Goal: Task Accomplishment & Management: Complete application form

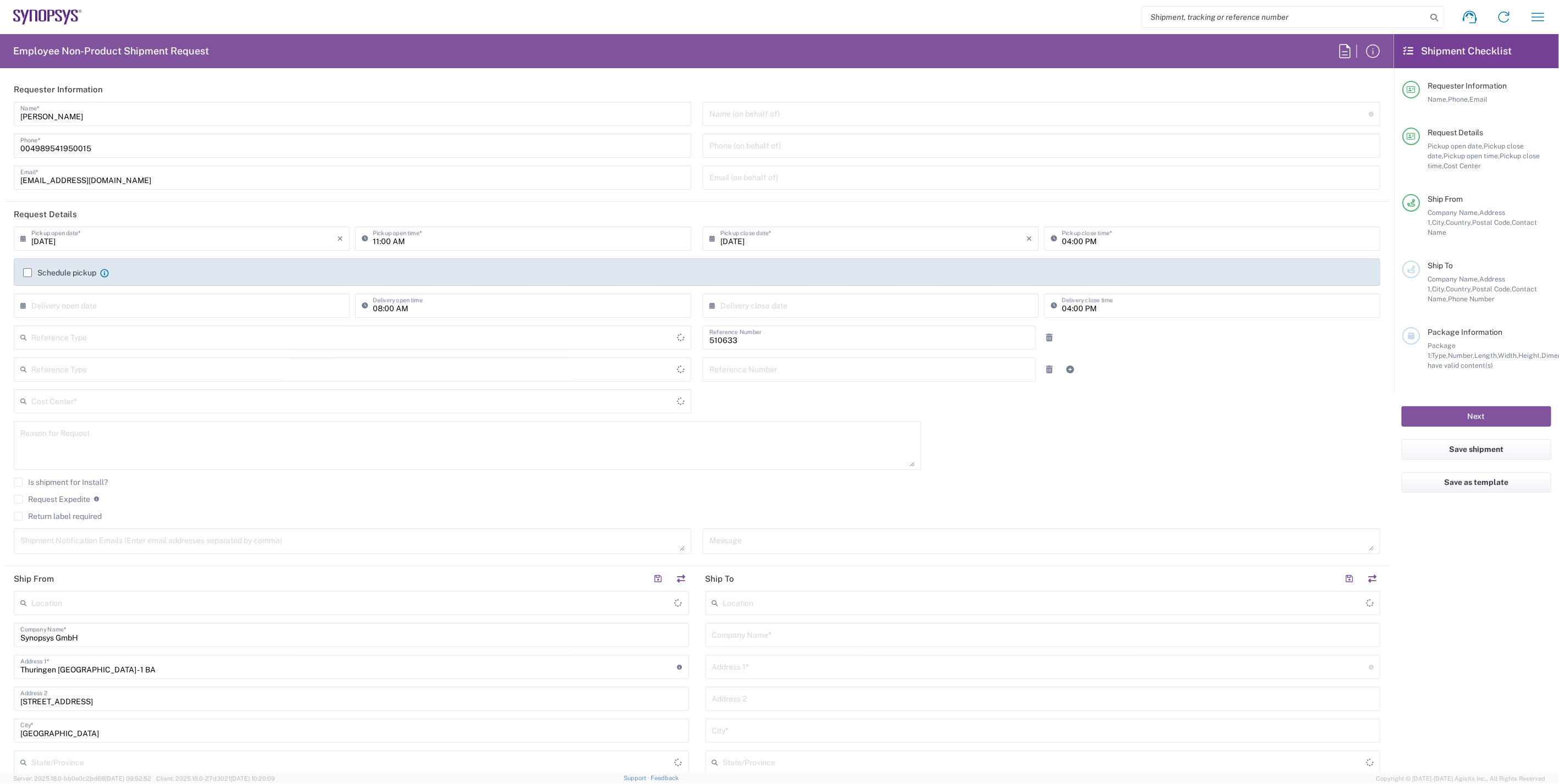
type input "Department"
type input "Delivered at Place"
type input "DE01, SDG, HAPS, HW 510633"
type input "[GEOGRAPHIC_DATA]"
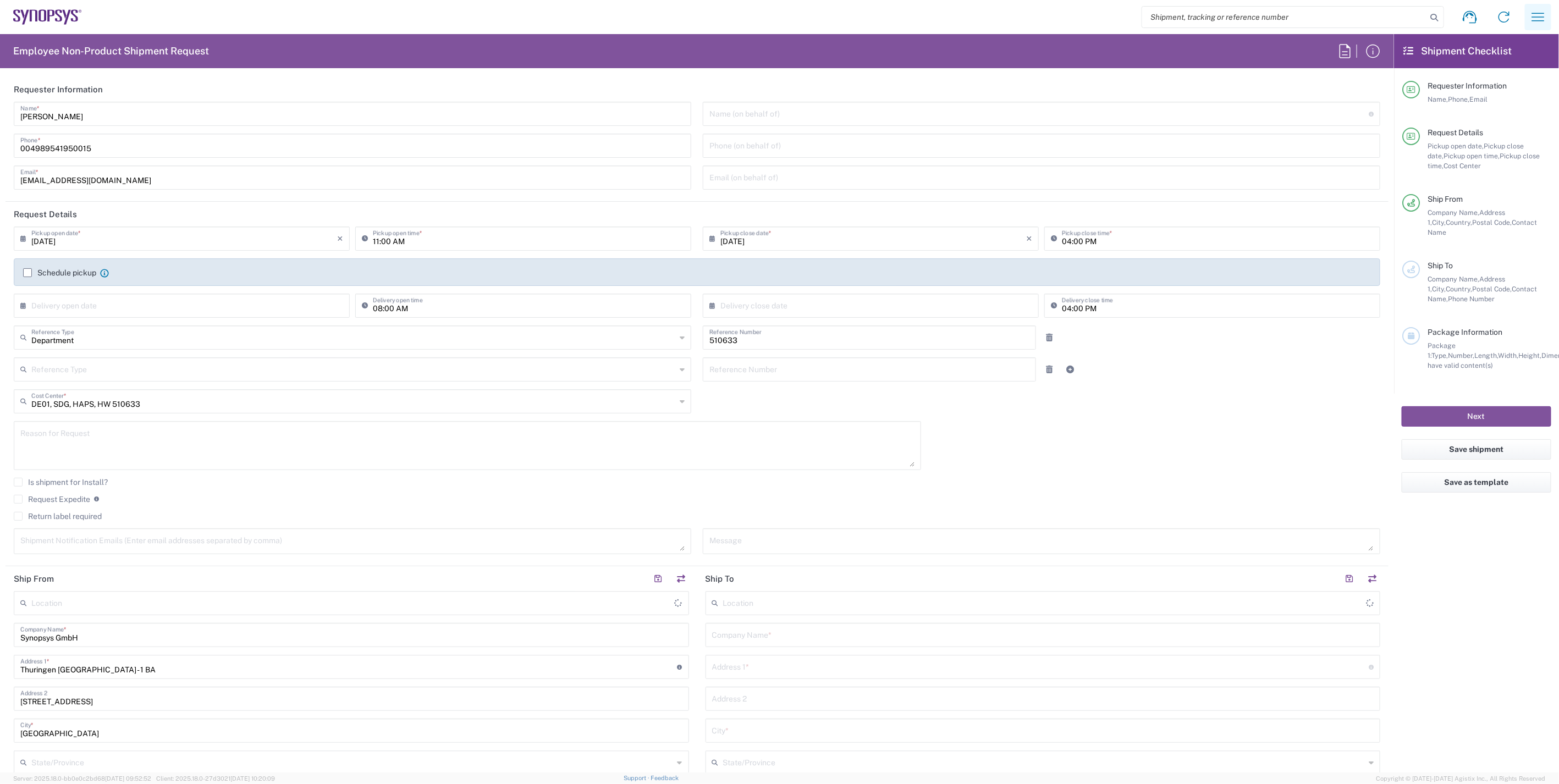
click at [1547, 20] on button "button" at bounding box center [1537, 17] width 27 height 27
type input "[GEOGRAPHIC_DATA] DE06"
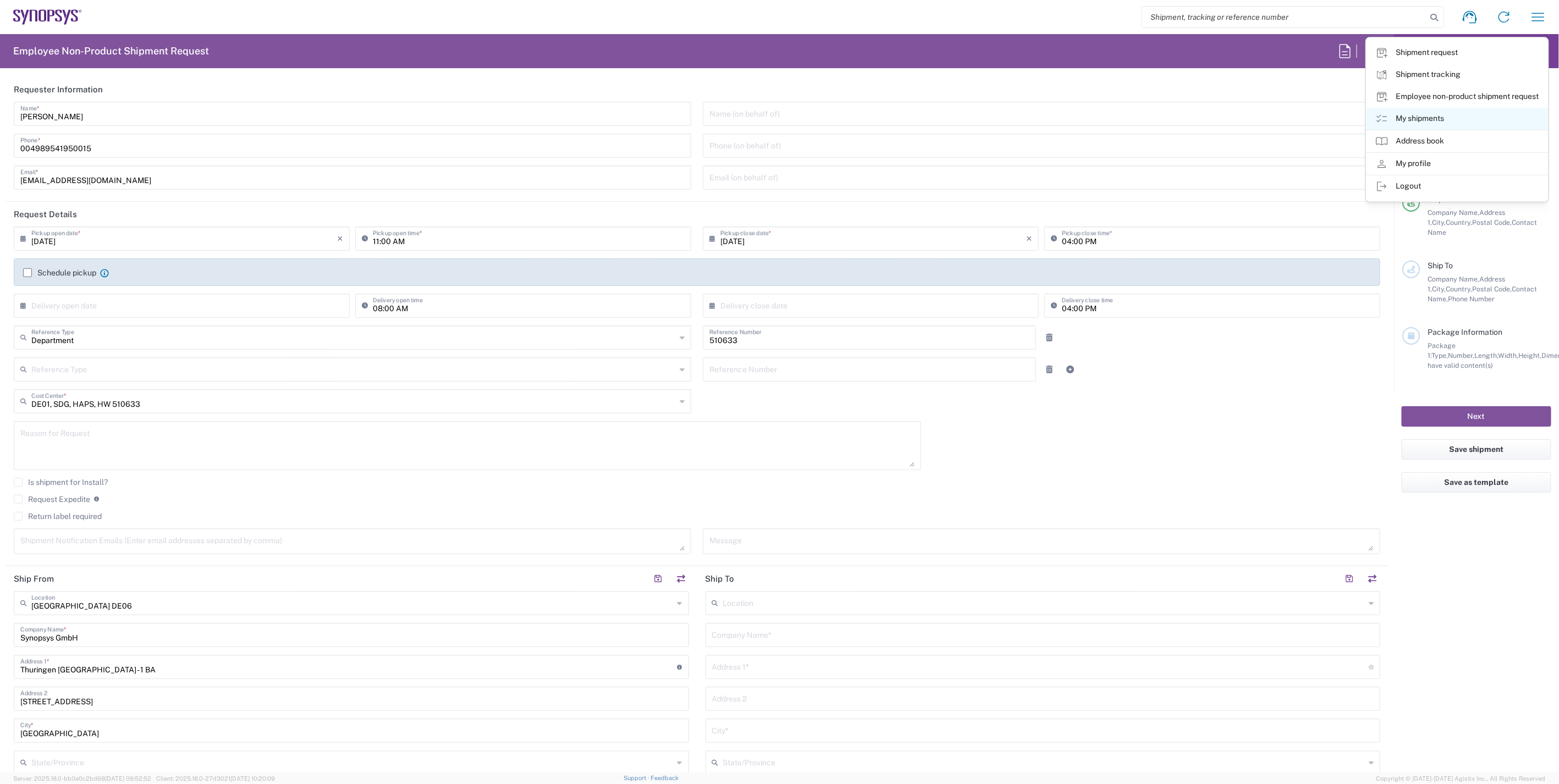
click at [1440, 122] on link "My shipments" at bounding box center [1457, 119] width 182 height 22
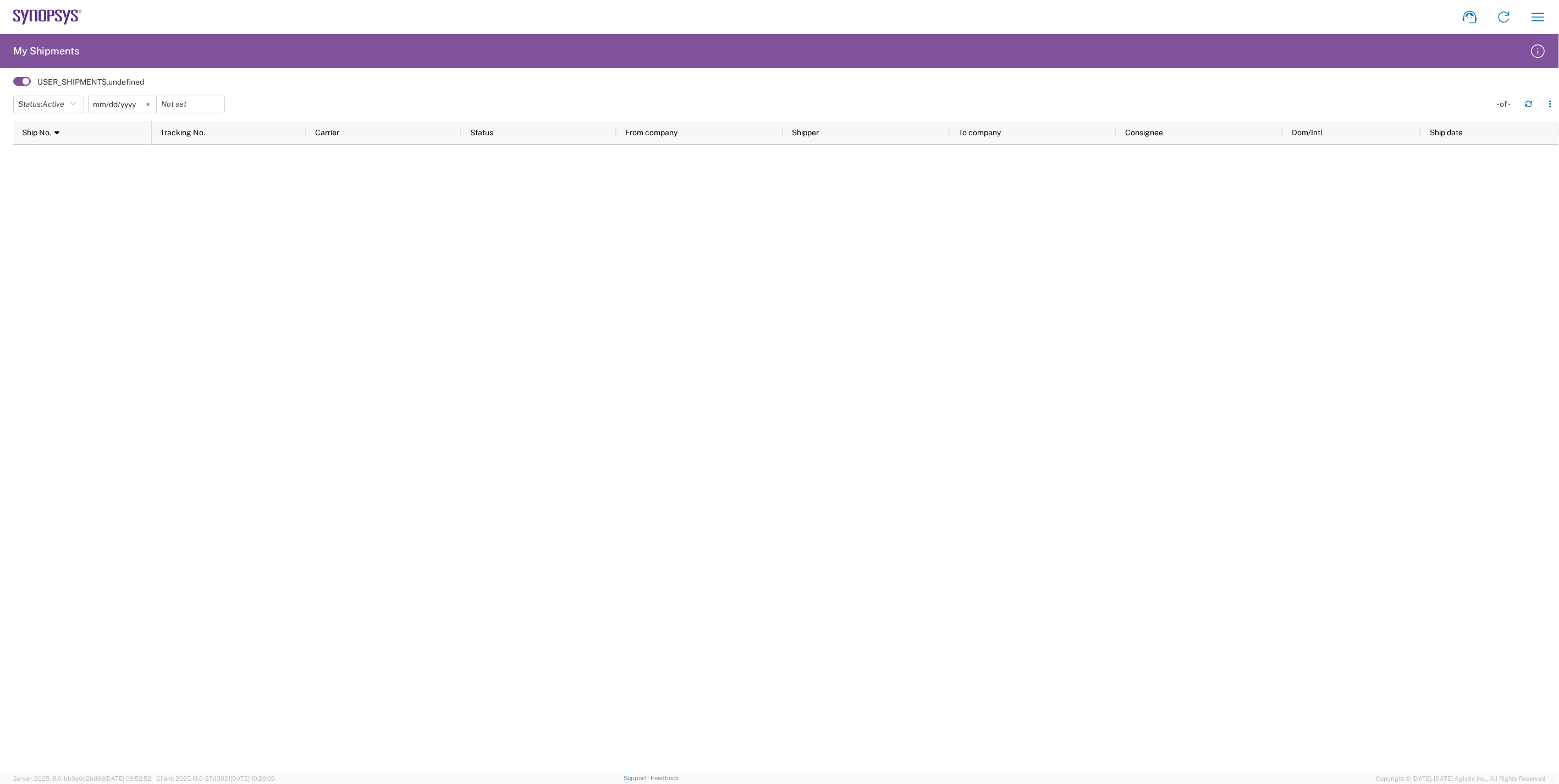
click at [149, 102] on icon at bounding box center [147, 103] width 2 height 2
click at [57, 102] on span "Active" at bounding box center [52, 103] width 22 height 9
click at [40, 158] on span "All" at bounding box center [77, 161] width 128 height 17
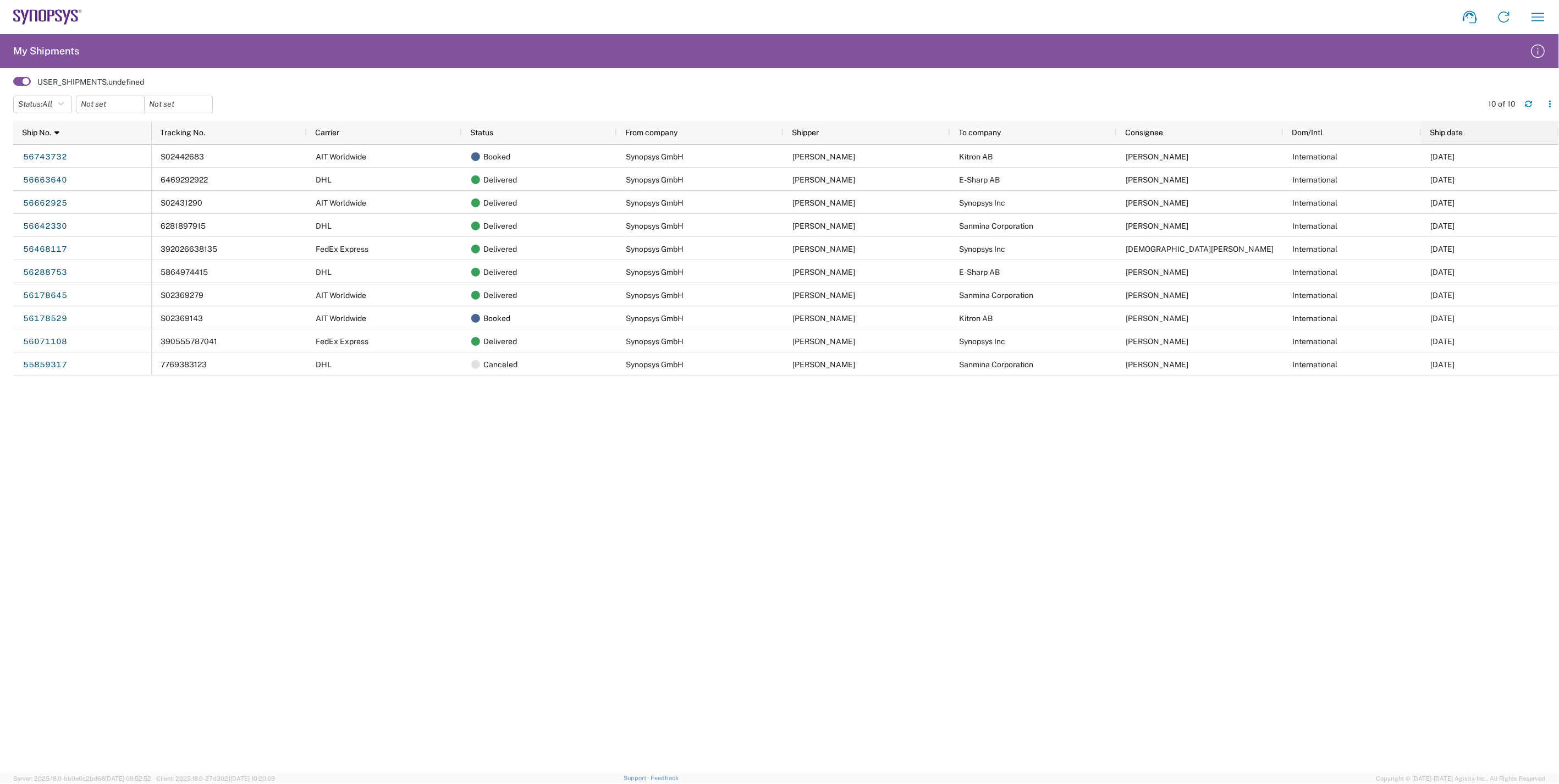
click at [1457, 128] on span "Ship date" at bounding box center [1446, 132] width 33 height 9
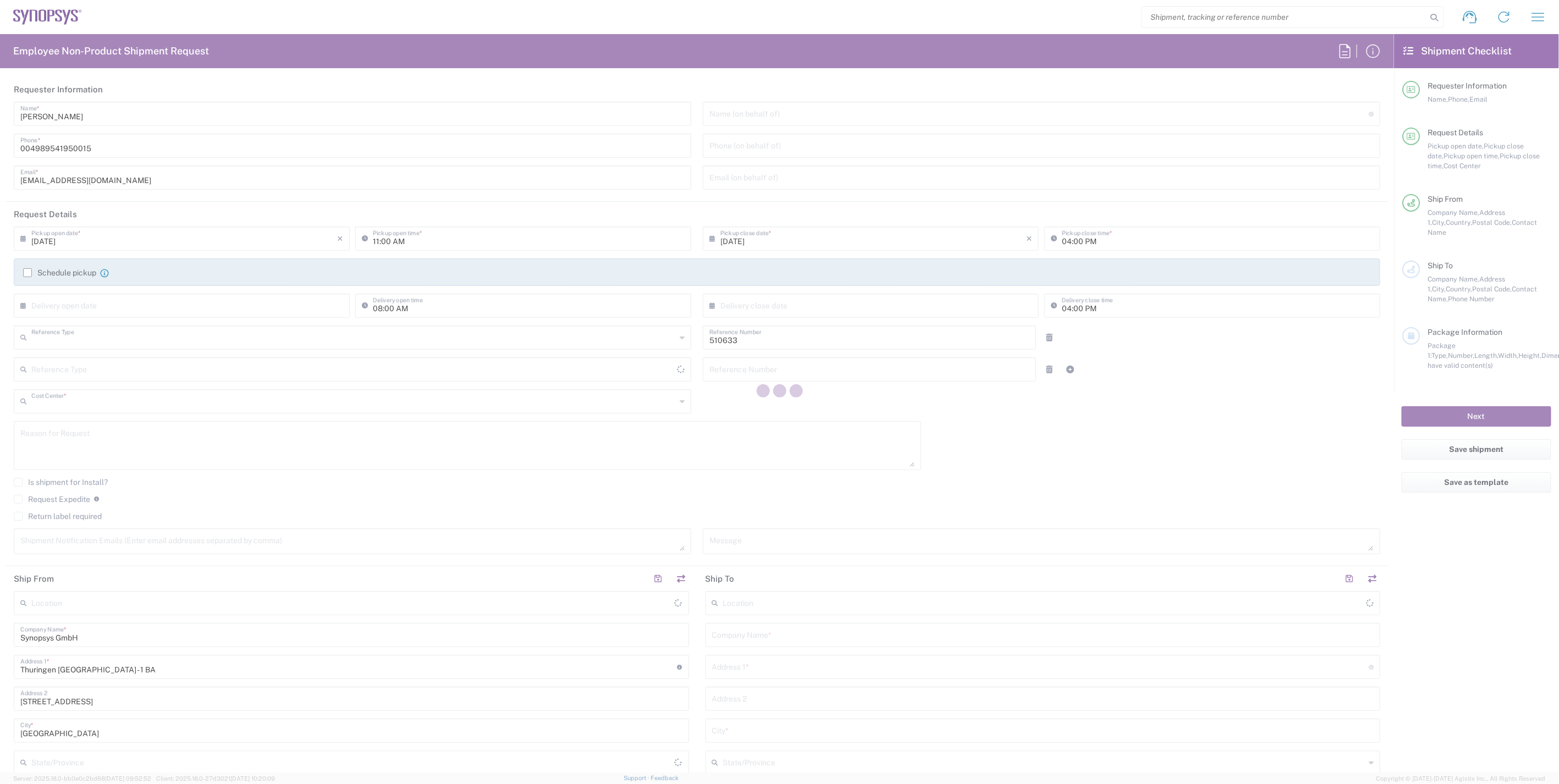
type input "Department"
type input "DE01, SDG, HAPS, HW 510633"
type input "[GEOGRAPHIC_DATA]"
type input "Delivered at Place"
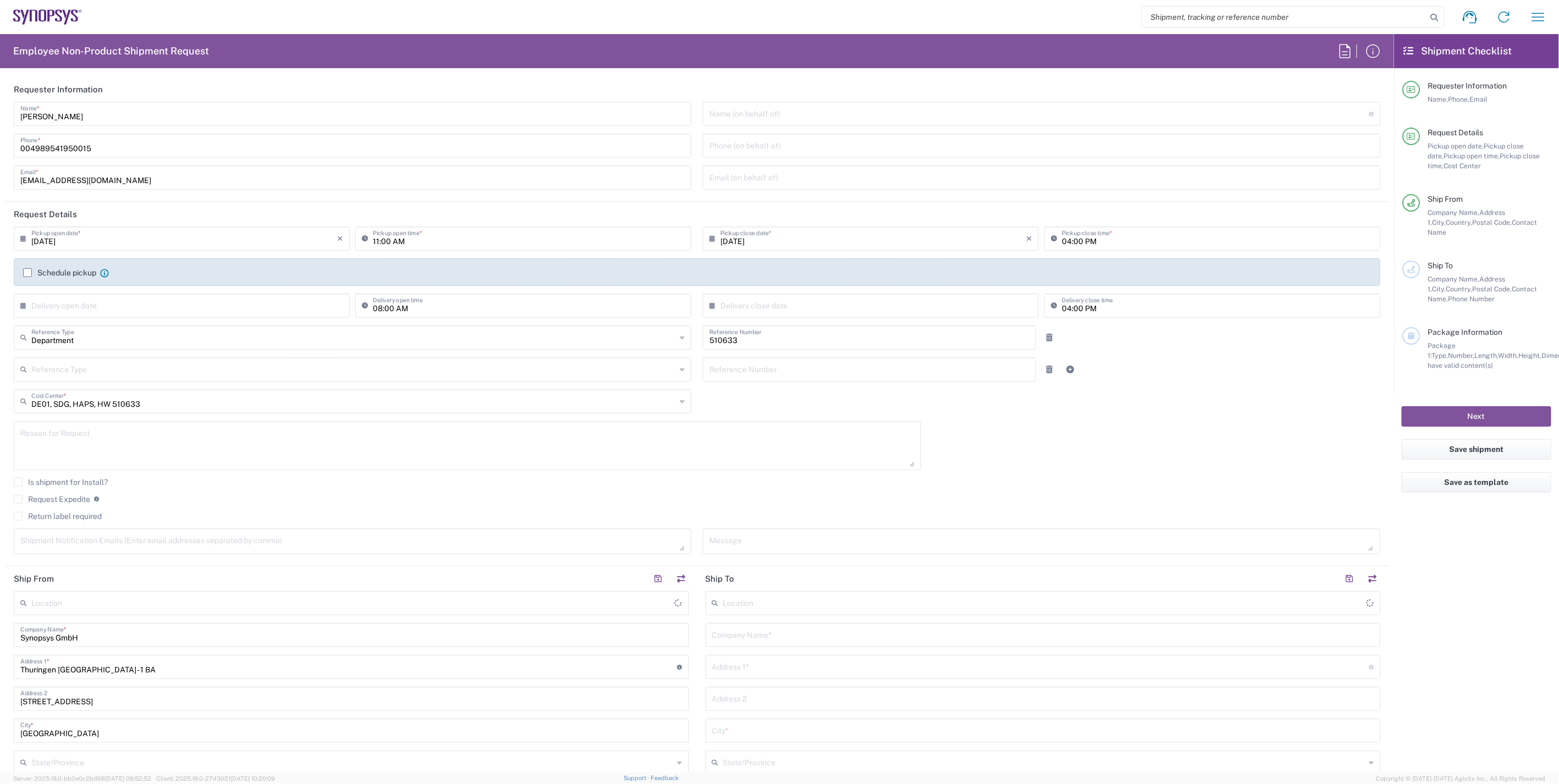
type input "[GEOGRAPHIC_DATA]"
type input "[GEOGRAPHIC_DATA] DE06"
click at [793, 632] on input "text" at bounding box center [1043, 634] width 662 height 19
click at [788, 665] on p "E-[PERSON_NAME] ([PERSON_NAME])" at bounding box center [1043, 661] width 661 height 14
type input "E-Sharp AB"
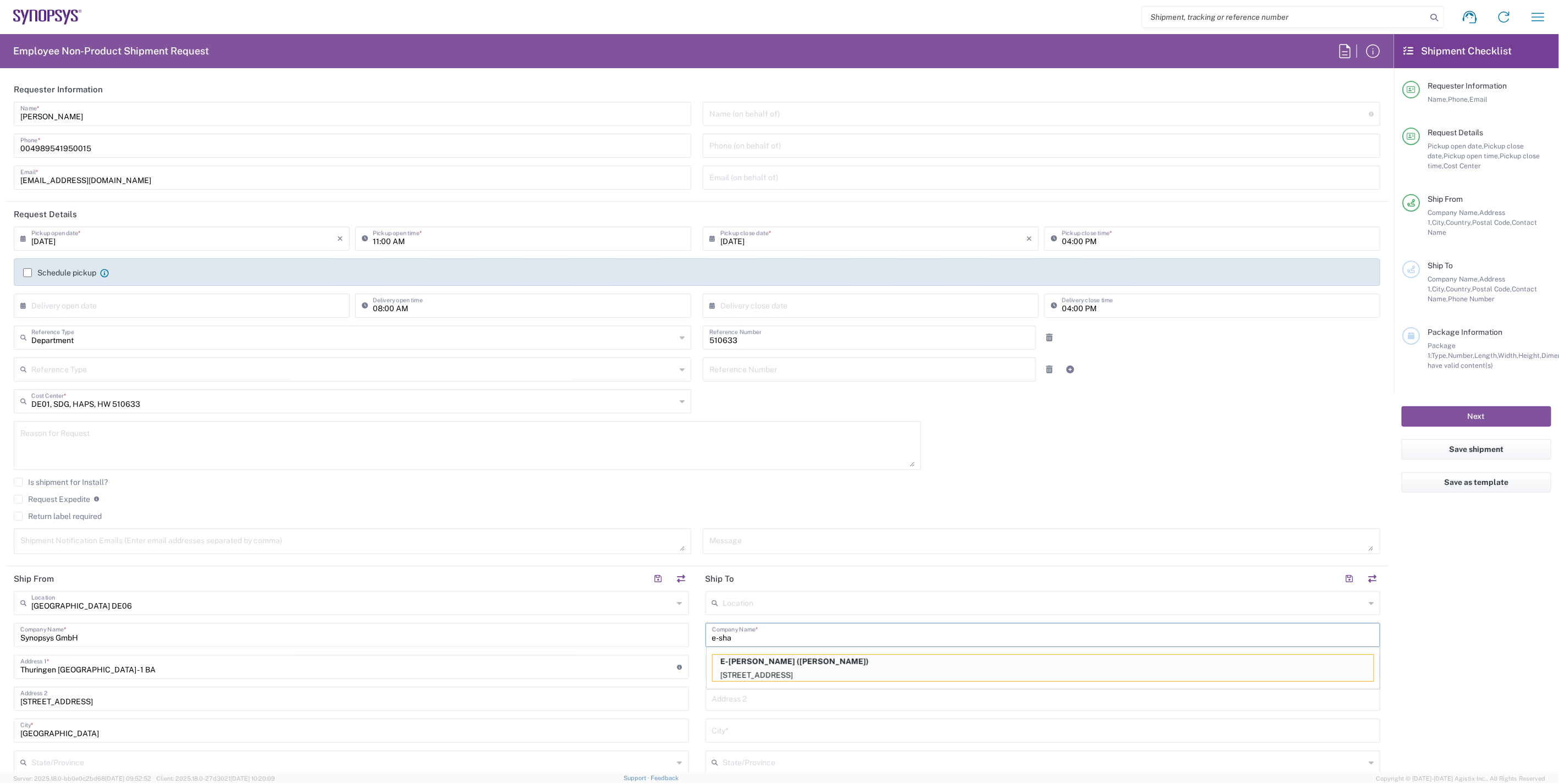
type input "Götgatan 3"
type input "Kävlinge"
type input "[GEOGRAPHIC_DATA]"
type input "244 32"
type input "Daniel Rhodin"
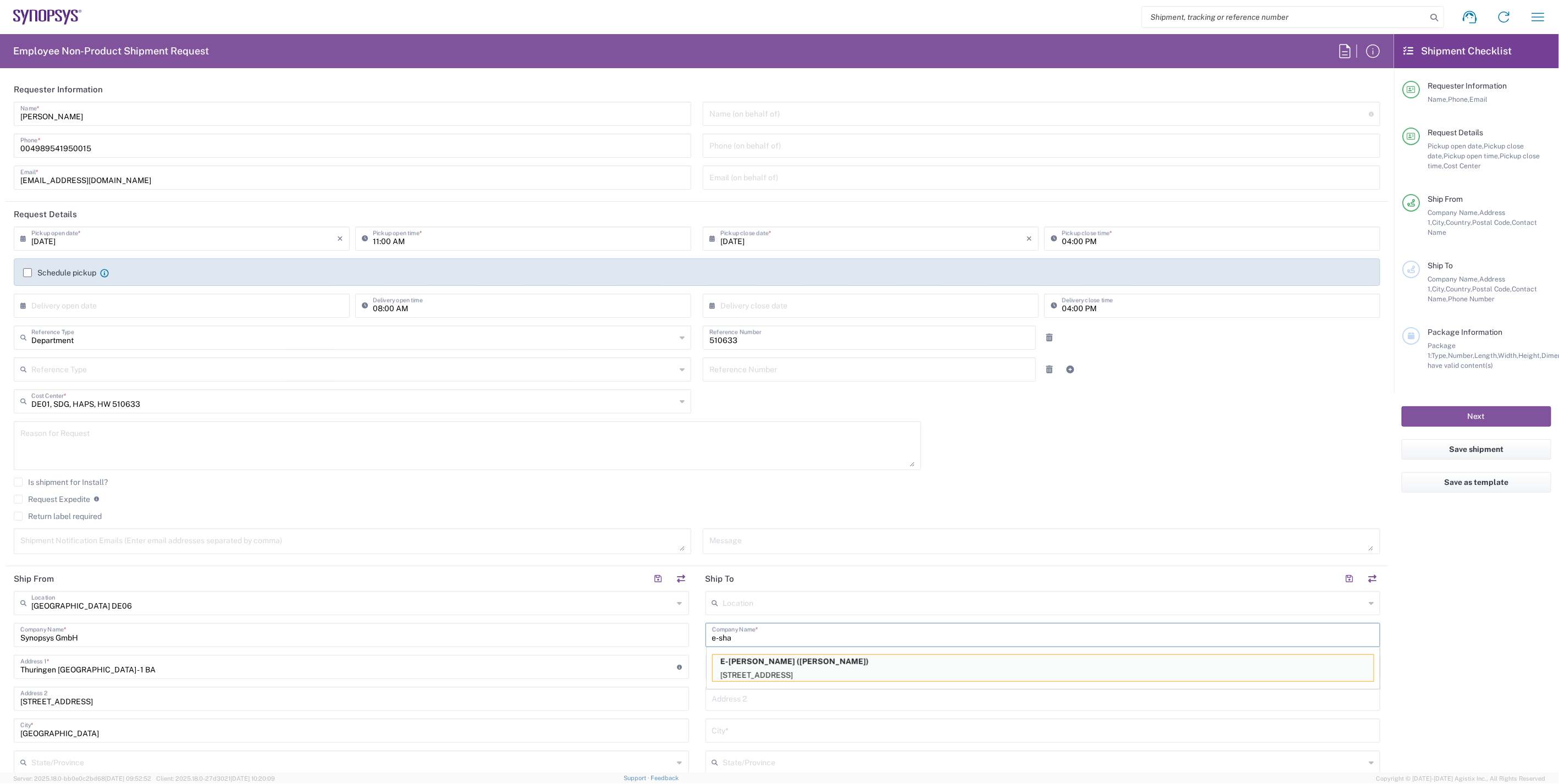
type input "+46 70 561 1760"
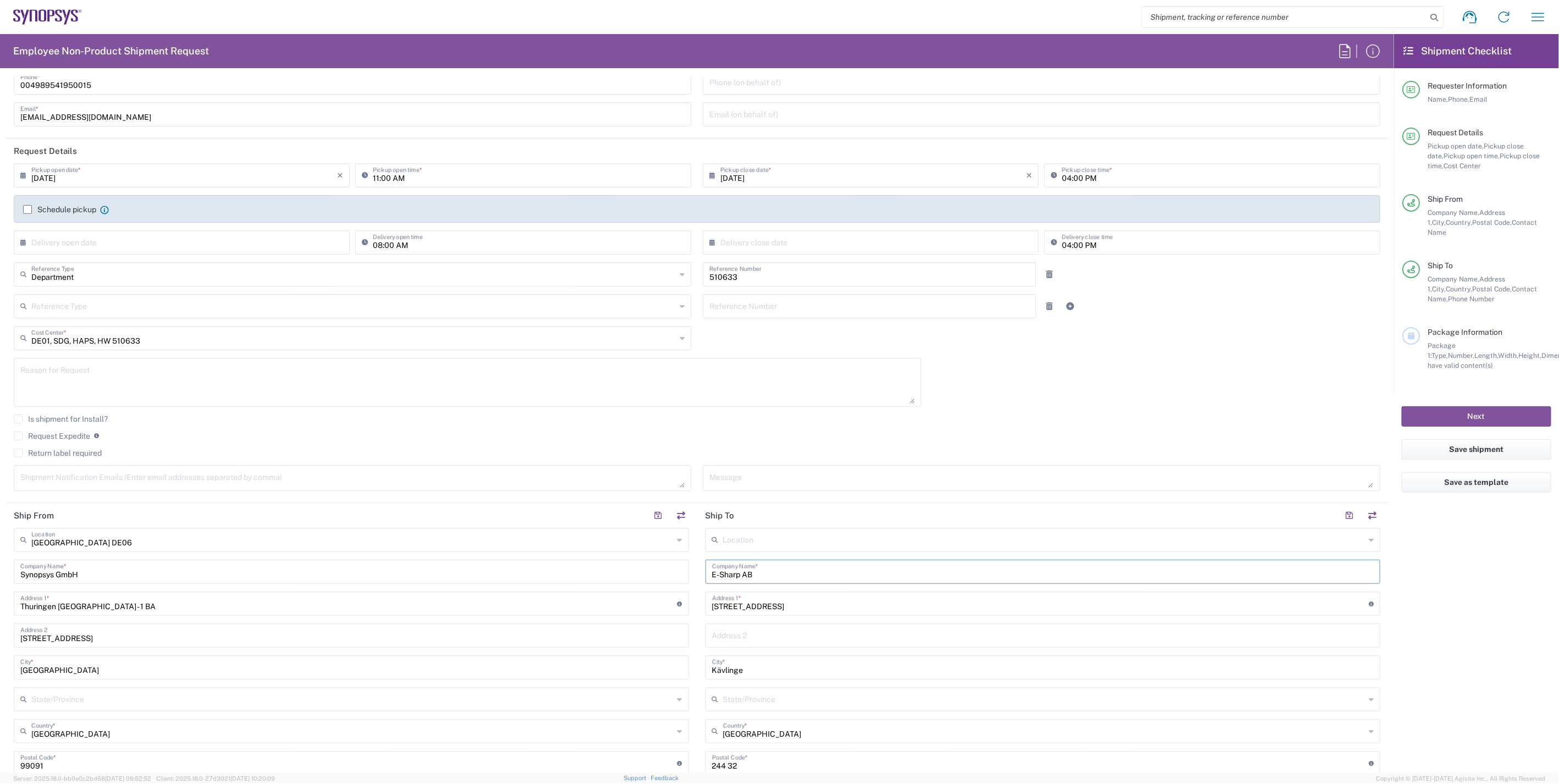
scroll to position [244, 0]
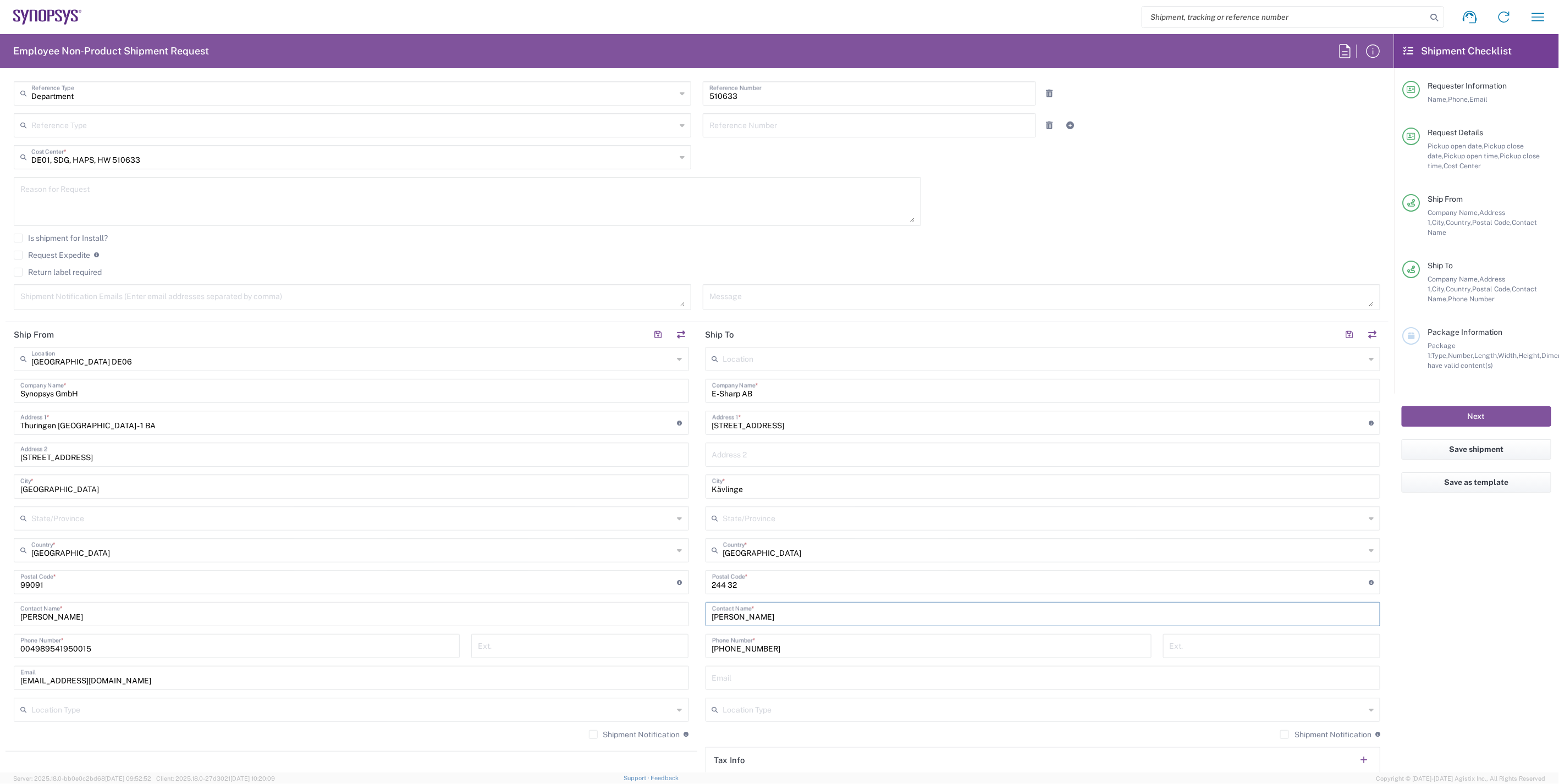
drag, startPoint x: 775, startPoint y: 618, endPoint x: 697, endPoint y: 612, distance: 78.2
click at [697, 612] on main "Location Aachen DE04 Agrate Brianza IT01 Aschheim DE02 Atlanta US60 Austin US26…" at bounding box center [1043, 578] width 692 height 461
drag, startPoint x: 773, startPoint y: 616, endPoint x: 706, endPoint y: 619, distance: 67.1
click at [706, 619] on div "Mikael Svensson Contact Name *" at bounding box center [1043, 614] width 675 height 24
type input "[PERSON_NAME]"
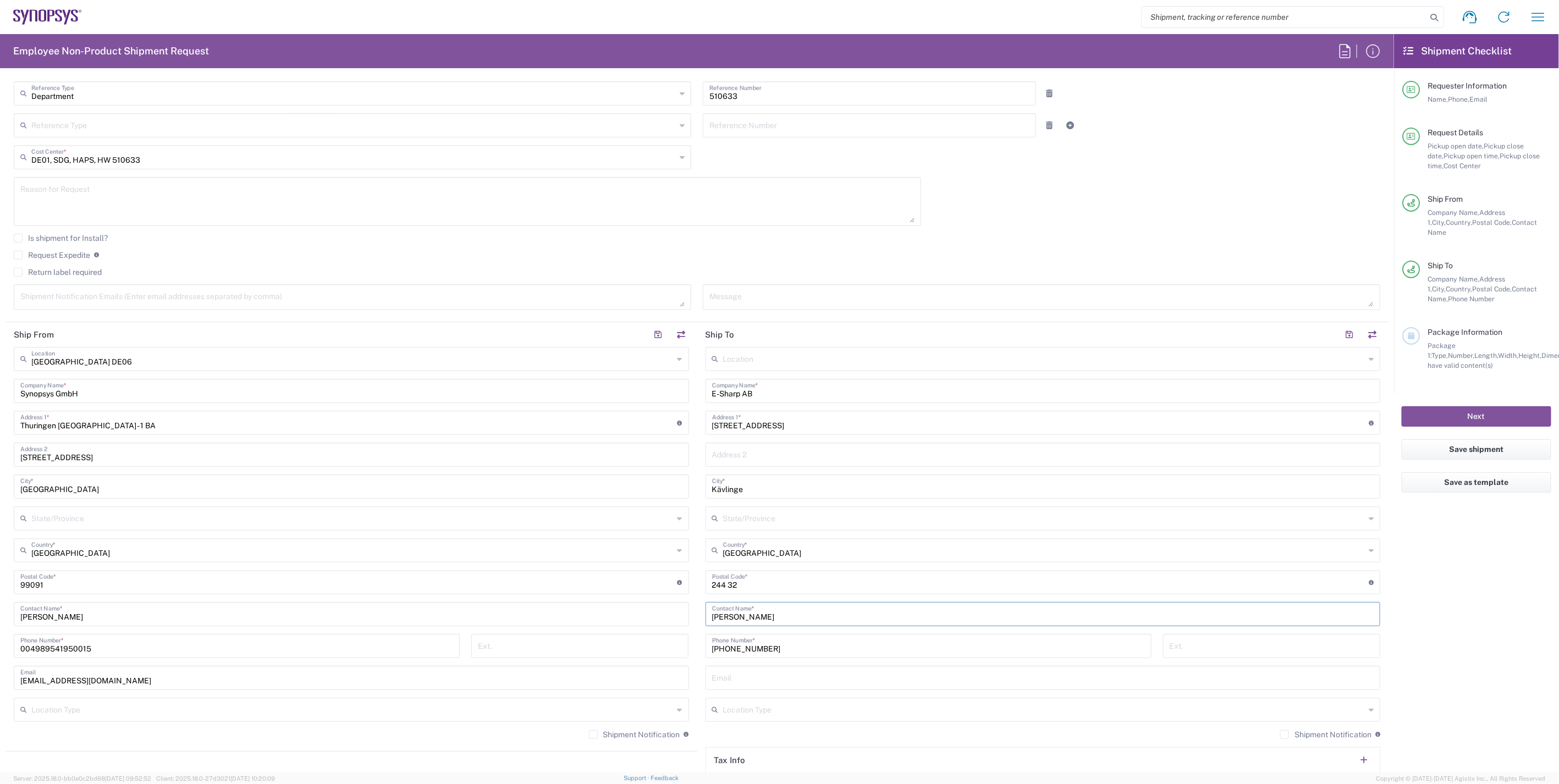
scroll to position [366, 0]
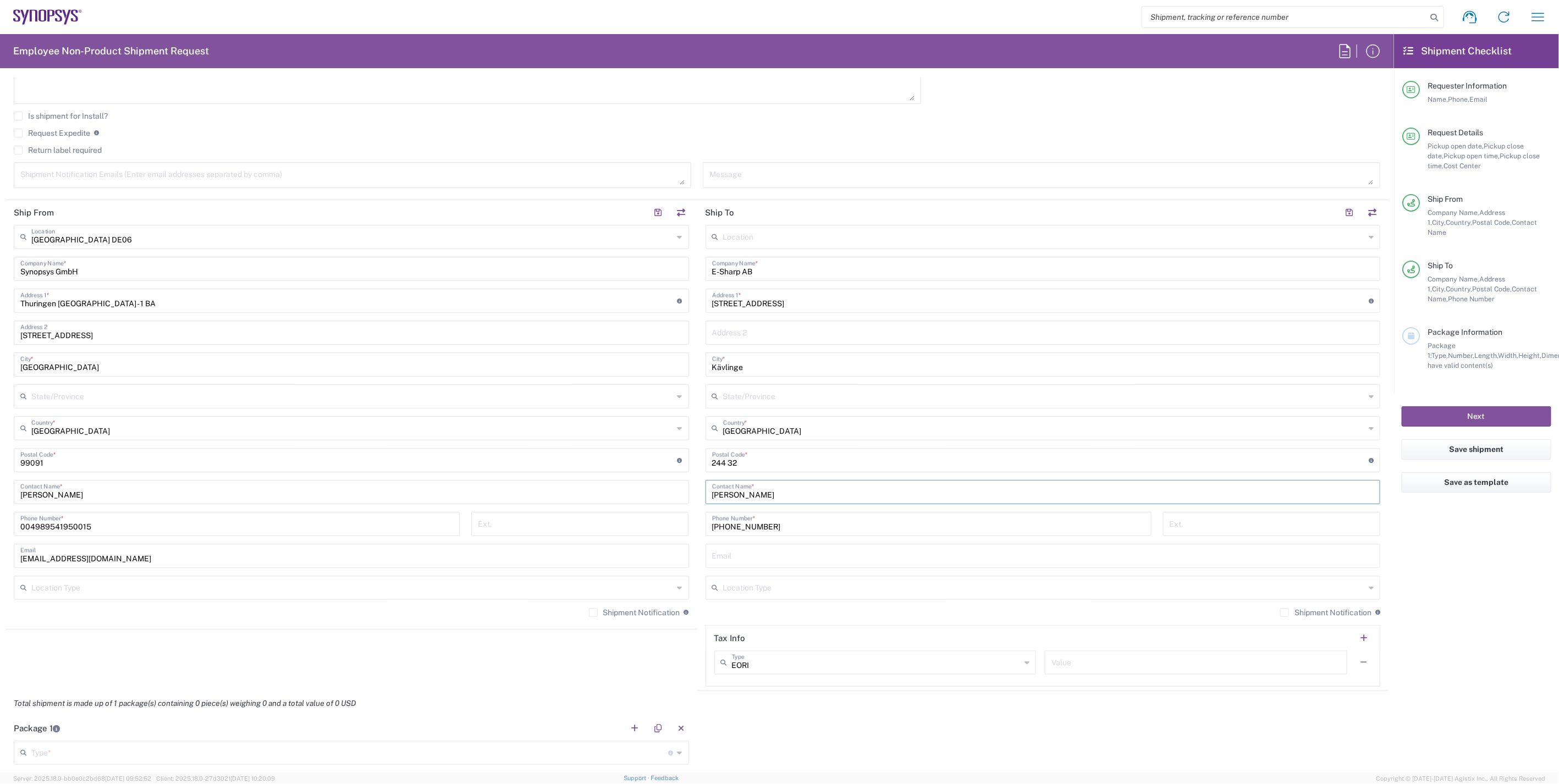
click at [771, 555] on input "text" at bounding box center [1043, 555] width 662 height 19
paste input "mikael.svensson@esharp.se"
type input "mikael.svensson@esharp.se"
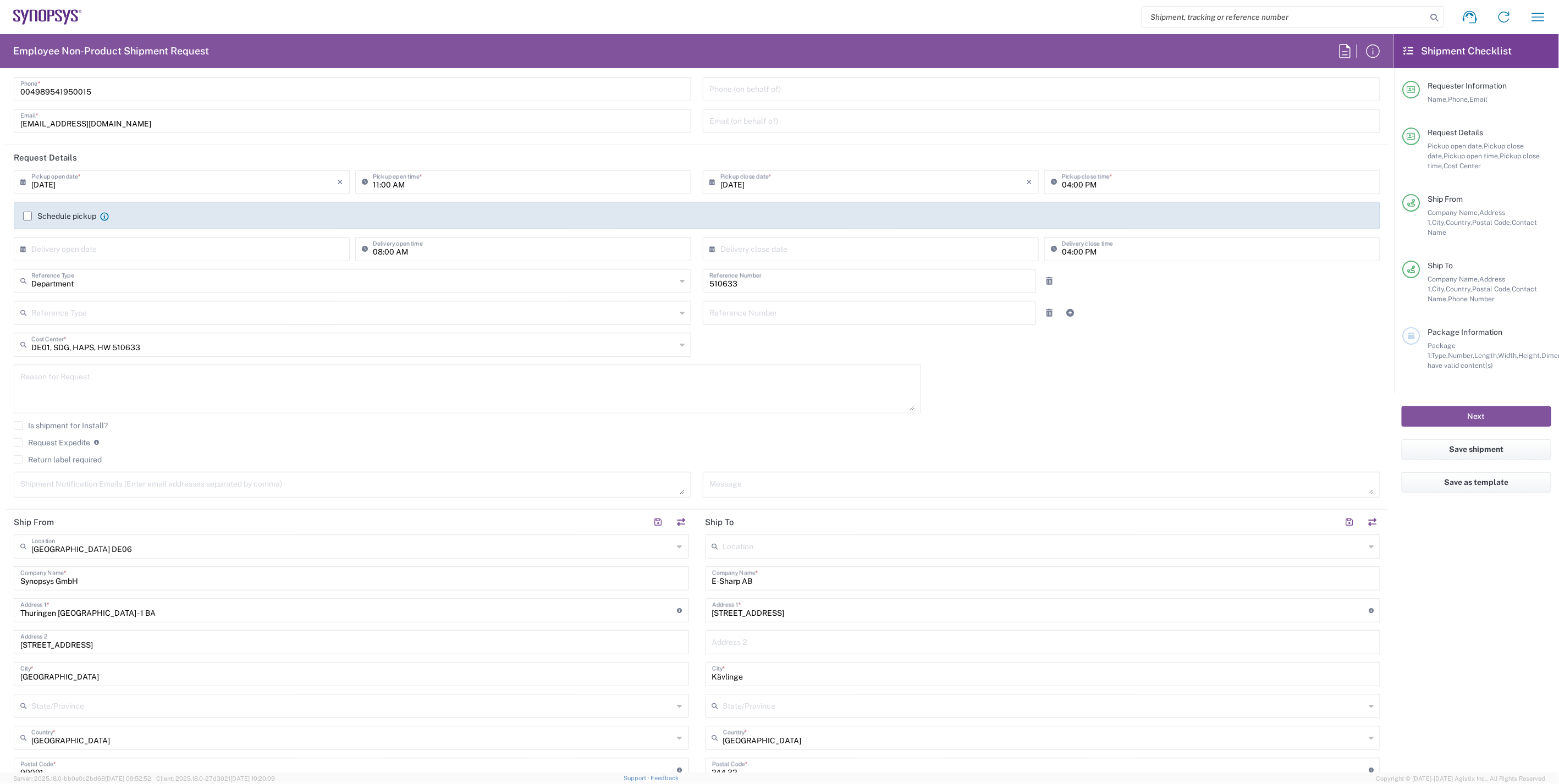
scroll to position [0, 0]
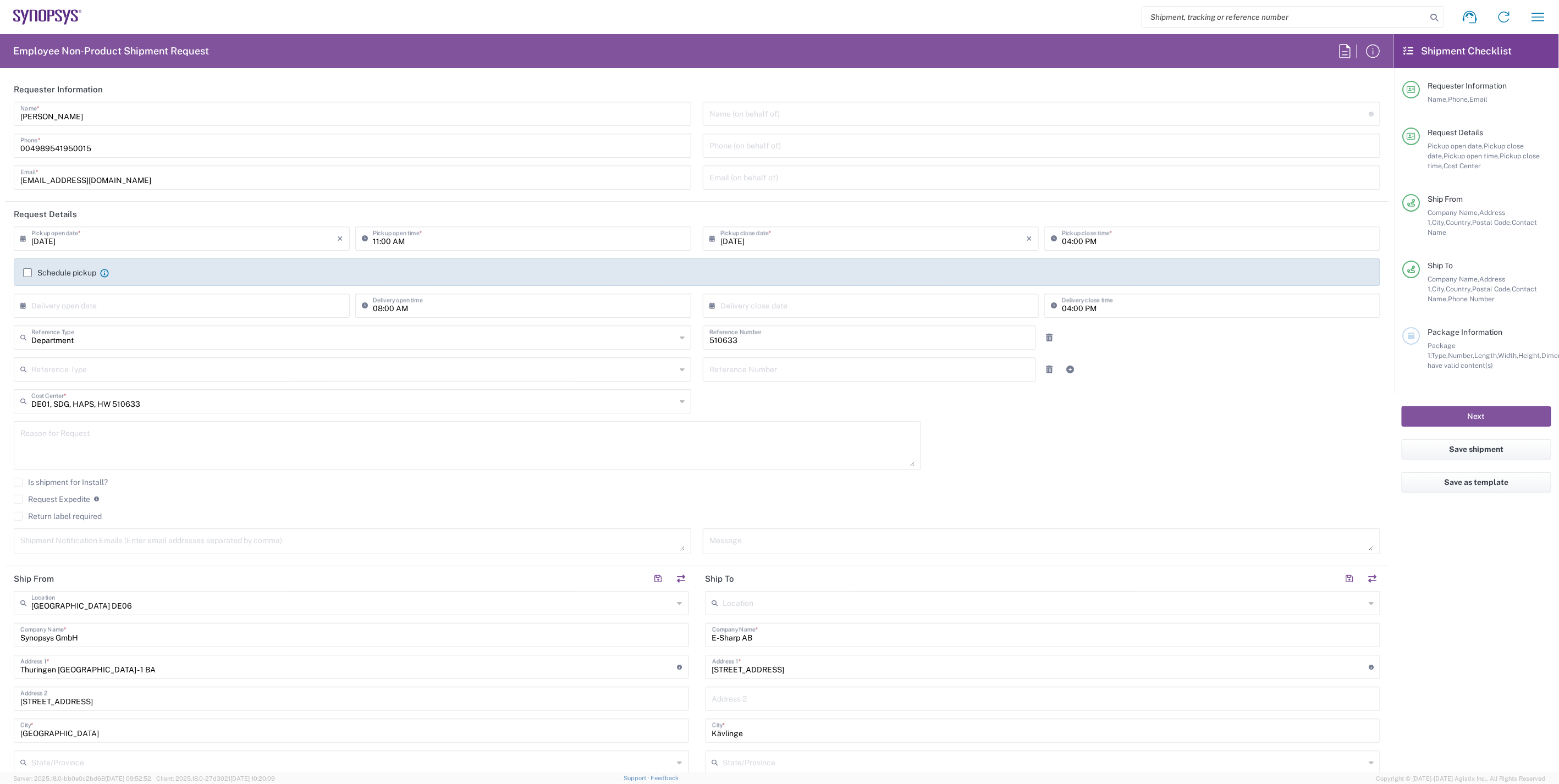
click at [84, 240] on input "[DATE]" at bounding box center [184, 238] width 306 height 19
drag, startPoint x: 207, startPoint y: 302, endPoint x: 186, endPoint y: 303, distance: 21.0
click at [186, 303] on span "10" at bounding box center [183, 307] width 16 height 15
click at [373, 238] on input "11:00 AM" at bounding box center [529, 238] width 311 height 19
click at [1069, 445] on div "09/10/2025 × Pickup open date * Cancel Apply 11:00 AM Pickup open time * 09/10/…" at bounding box center [696, 394] width 1377 height 336
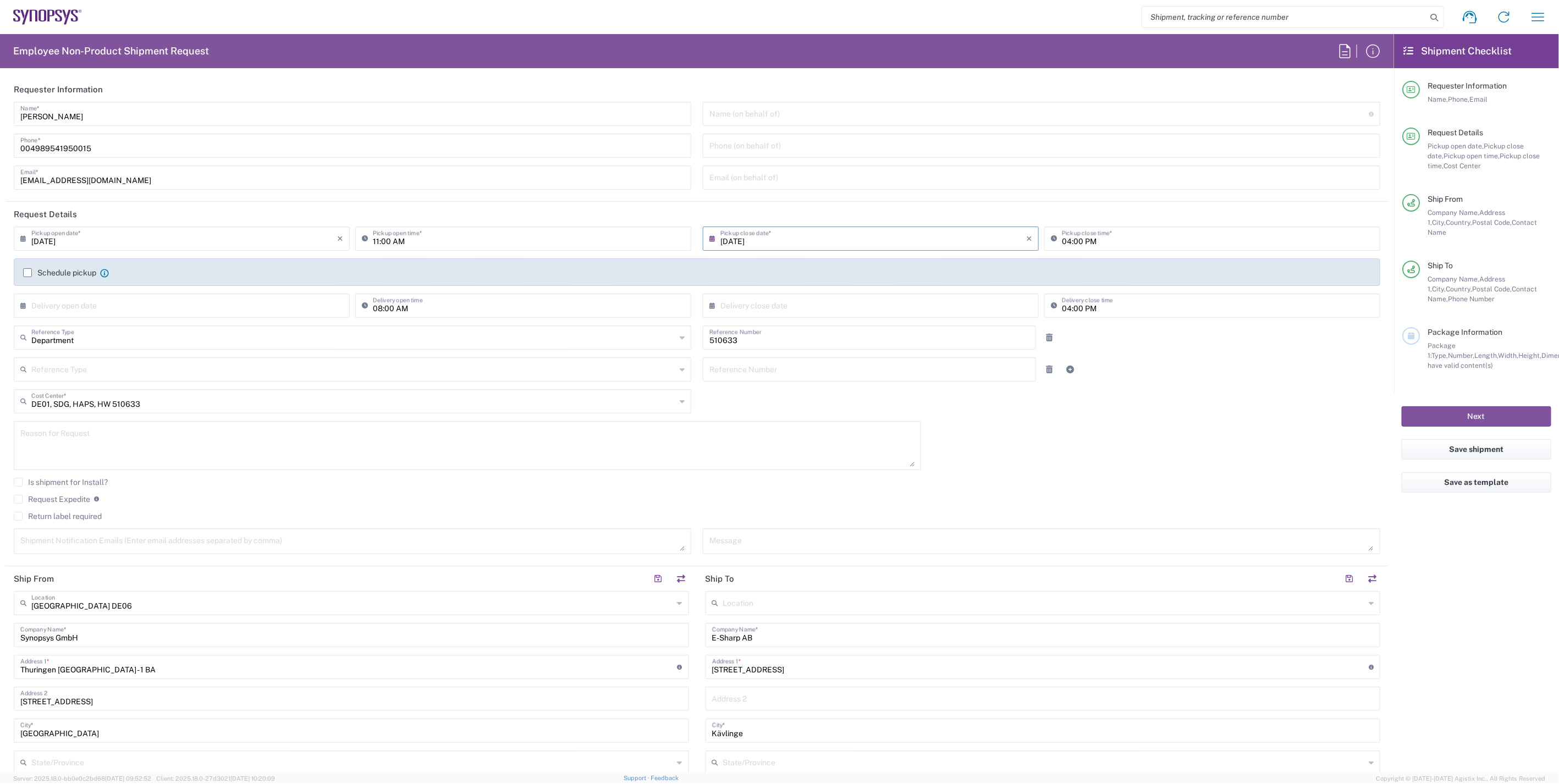
click at [1062, 240] on input "04:00 PM" at bounding box center [1218, 238] width 311 height 19
type input "03:00 PM"
click at [1079, 449] on div "09/10/2025 × Pickup open date * Cancel Apply 11:00 AM Pickup open time * 09/10/…" at bounding box center [696, 394] width 1377 height 336
click at [68, 272] on label "Schedule pickup" at bounding box center [60, 272] width 73 height 9
click at [27, 273] on input "Schedule pickup" at bounding box center [27, 273] width 0 height 0
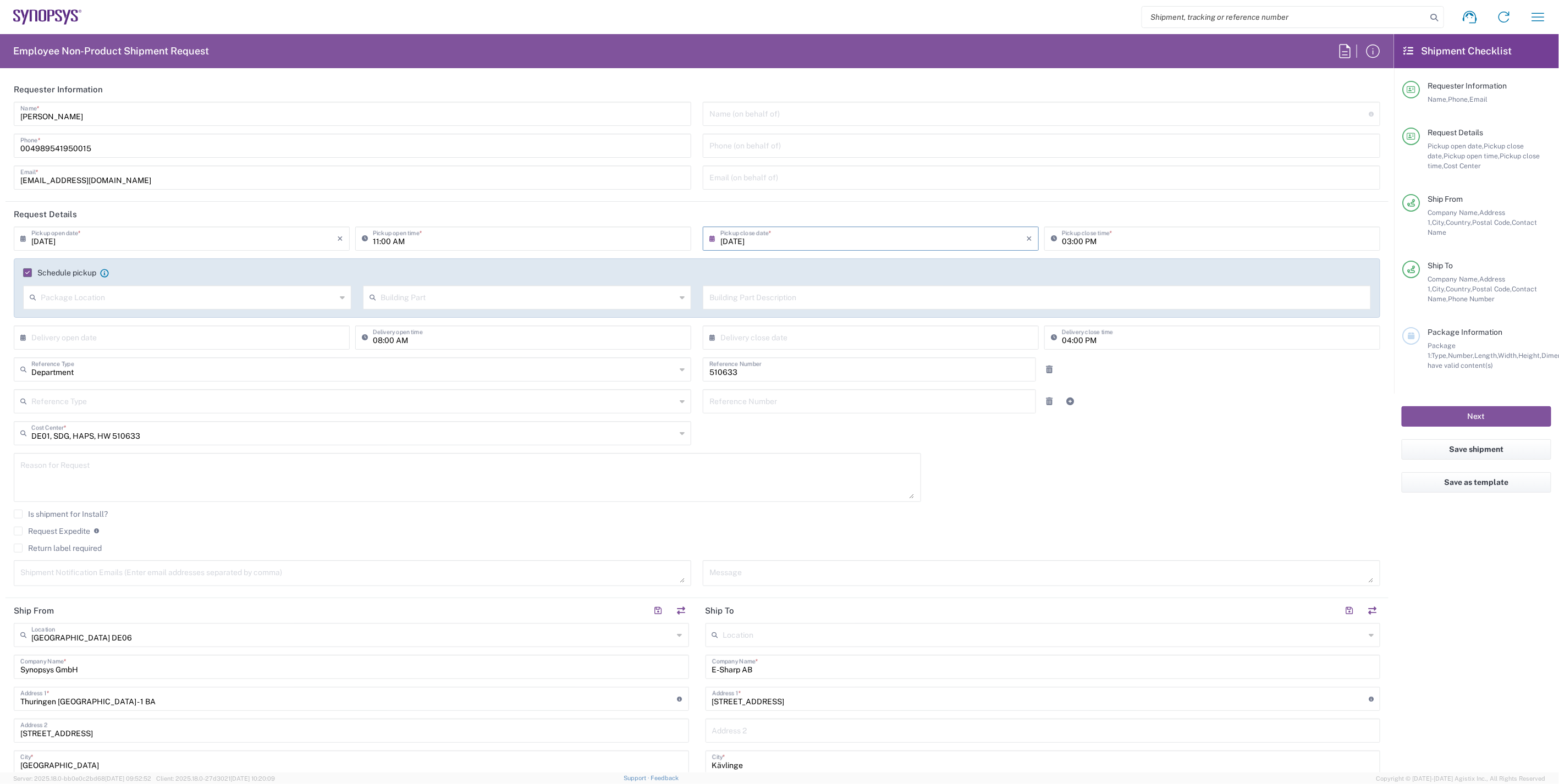
click at [1047, 482] on div "09/10/2025 × Pickup open date * Cancel Apply 11:00 AM Pickup open time * 09/10/…" at bounding box center [696, 410] width 1377 height 367
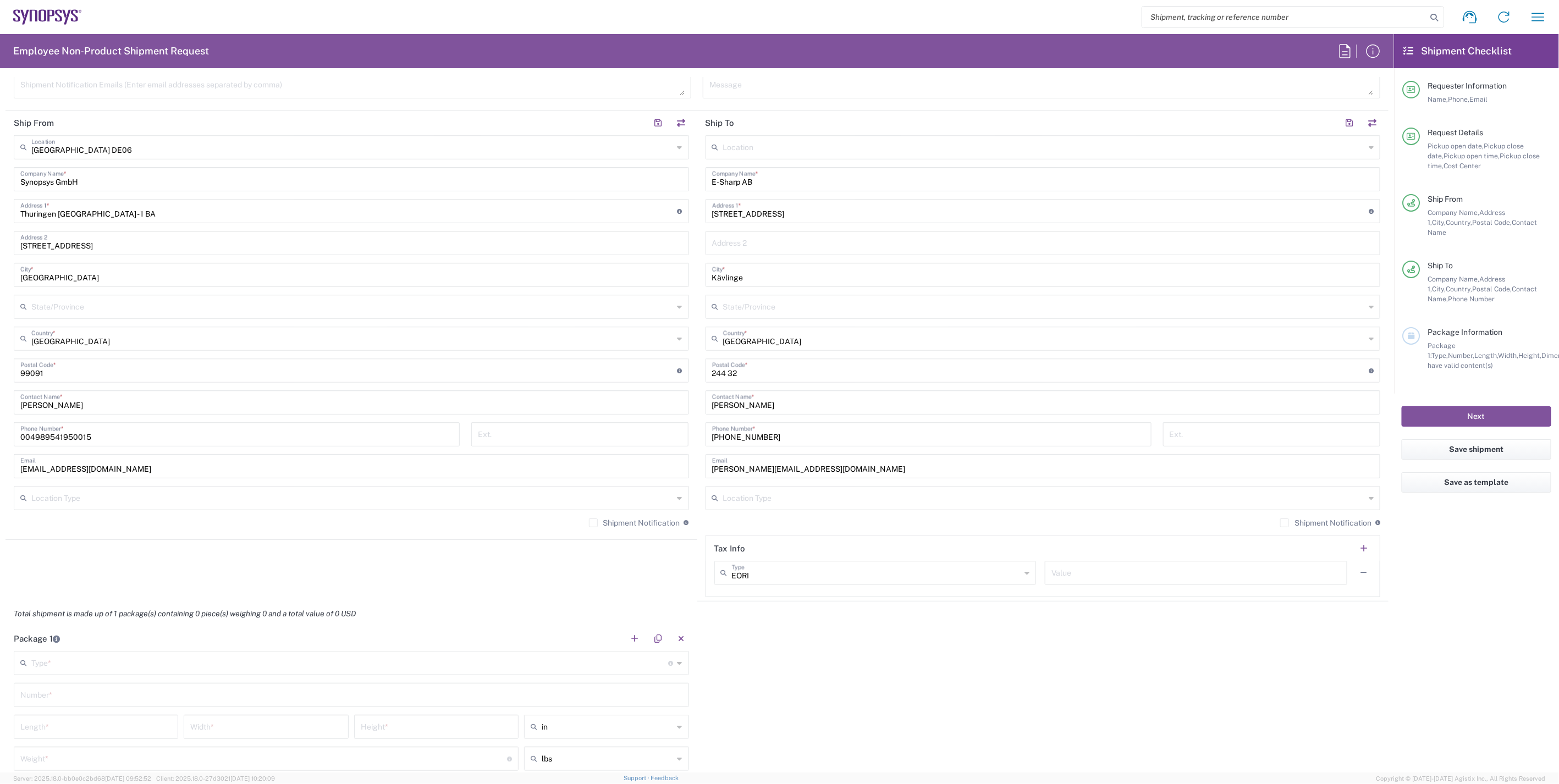
scroll to position [488, 0]
click at [1280, 521] on label "Shipment Notification" at bounding box center [1325, 522] width 91 height 9
click at [1285, 522] on input "Shipment Notification" at bounding box center [1285, 522] width 0 height 0
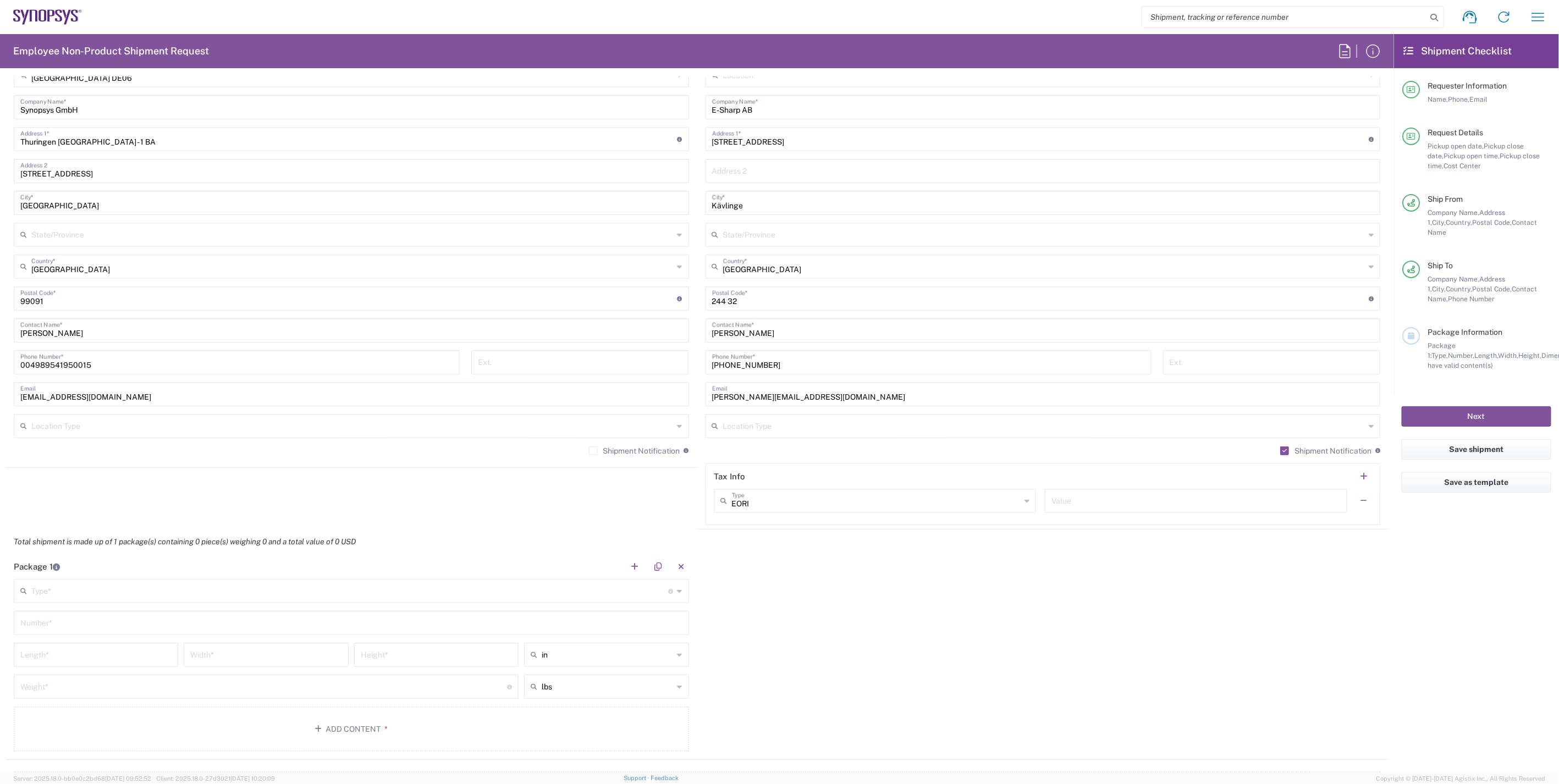
scroll to position [794, 0]
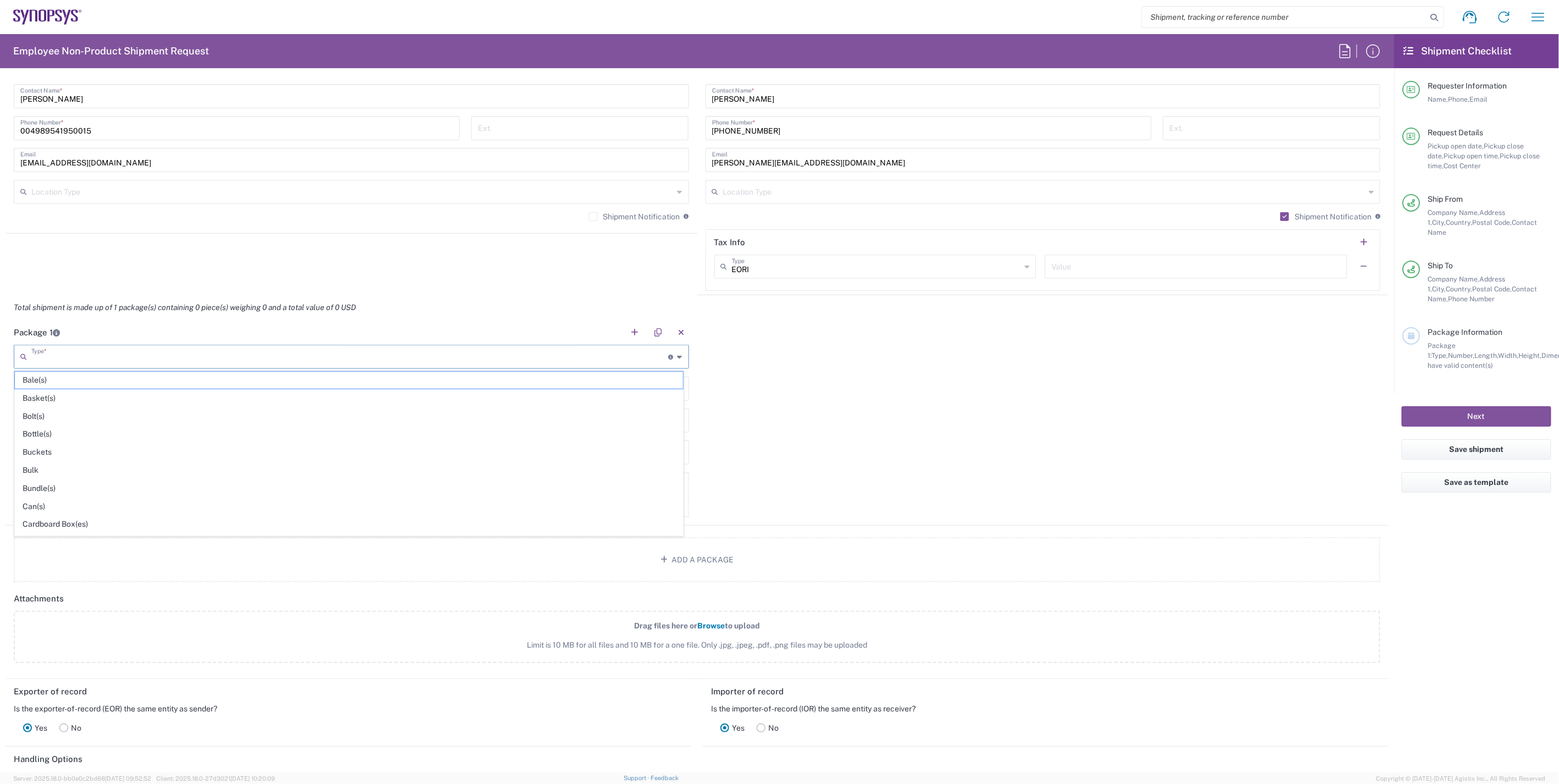
click at [426, 352] on input "text" at bounding box center [350, 356] width 637 height 19
click at [136, 525] on span "Your Packaging" at bounding box center [349, 527] width 668 height 17
type input "Your Packaging"
click at [161, 390] on input "text" at bounding box center [351, 388] width 662 height 19
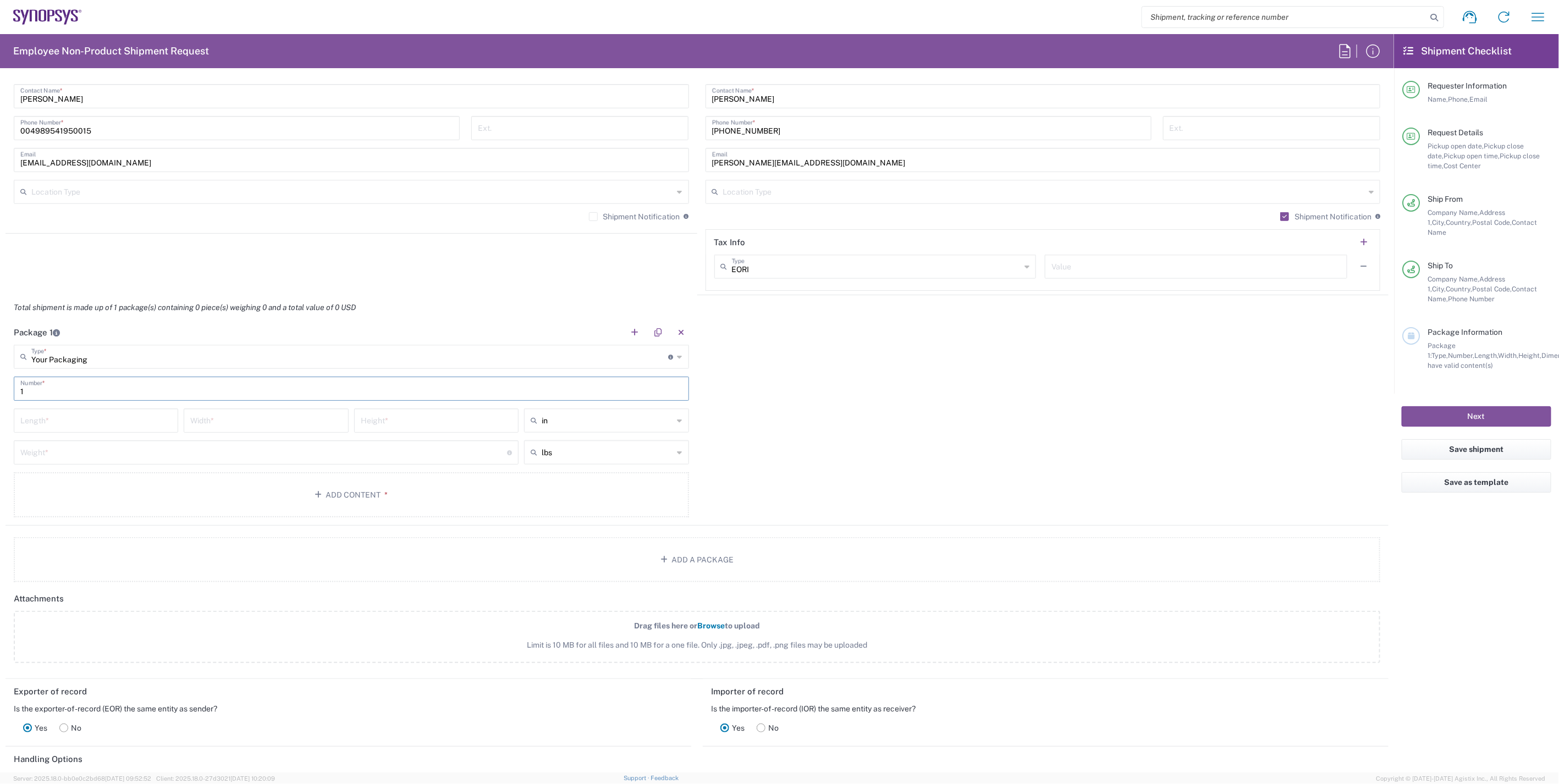
type input "1"
click at [840, 420] on div "Package 1 Your Packaging Type * Material used to package goods Bale(s) Basket(s…" at bounding box center [697, 423] width 1383 height 206
click at [677, 418] on icon at bounding box center [679, 420] width 5 height 18
click at [647, 459] on span "cm" at bounding box center [603, 461] width 161 height 17
type input "cm"
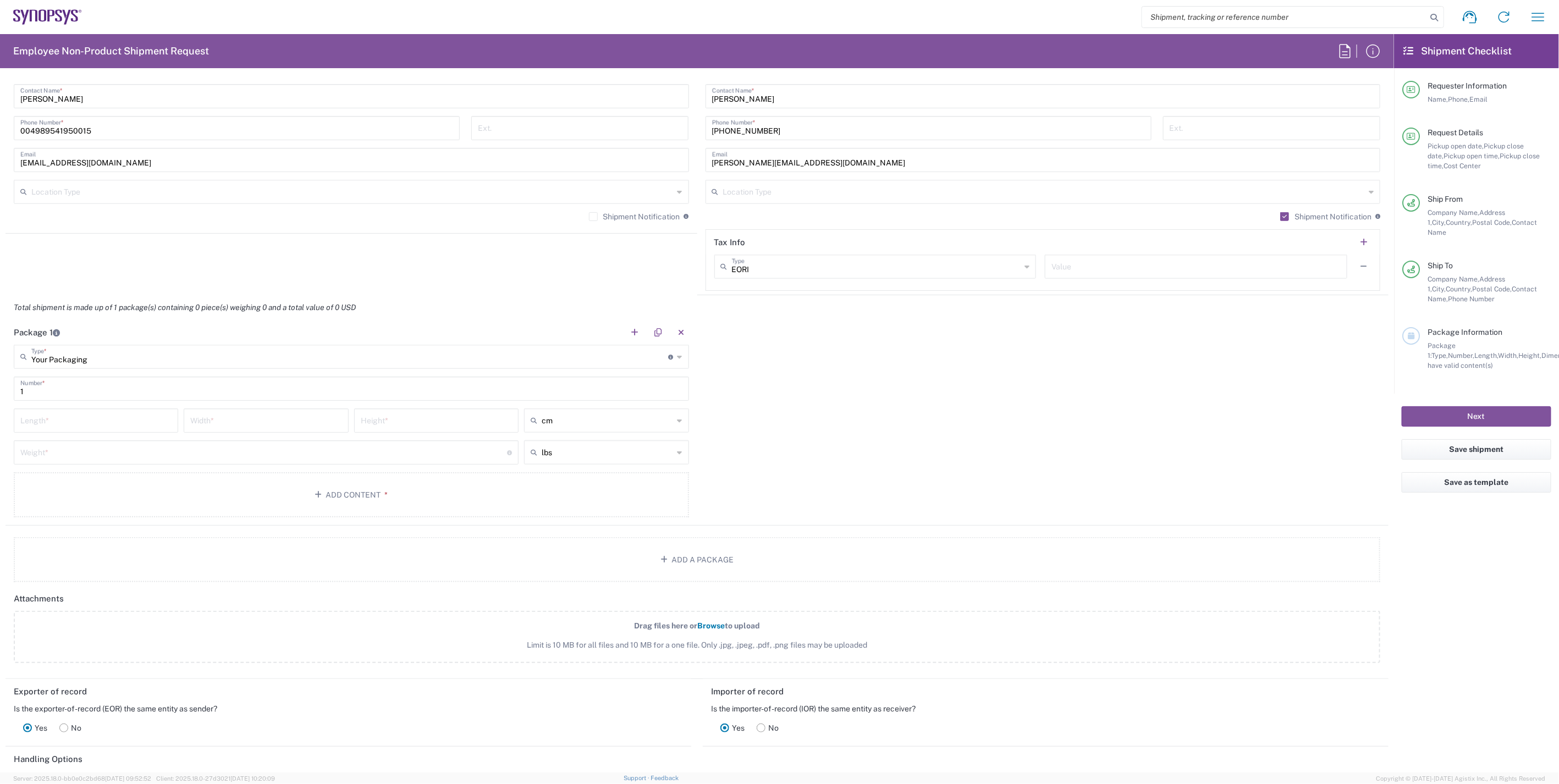
click at [763, 442] on div "Package 1 Your Packaging Type * Material used to package goods Bale(s) Basket(s…" at bounding box center [697, 423] width 1383 height 206
click at [653, 453] on input "text" at bounding box center [607, 452] width 132 height 18
click at [633, 497] on span "kgs" at bounding box center [603, 494] width 161 height 17
type input "kgs"
click at [834, 473] on div "Package 1 Your Packaging Type * Material used to package goods Bale(s) Basket(s…" at bounding box center [697, 423] width 1383 height 206
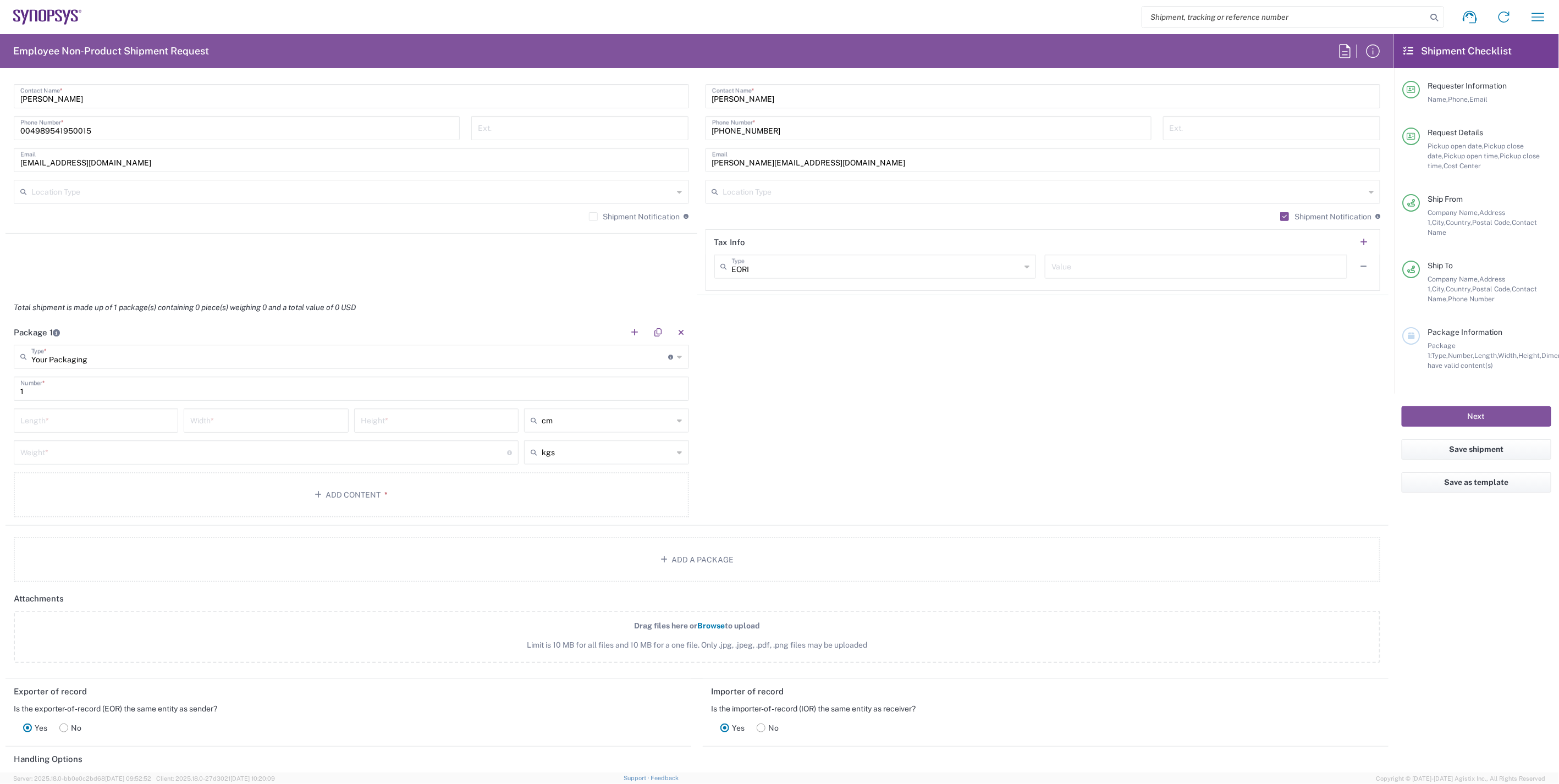
click at [135, 448] on input "number" at bounding box center [263, 452] width 487 height 19
type input "0.6"
click at [127, 425] on input "number" at bounding box center [95, 419] width 151 height 19
type input "23"
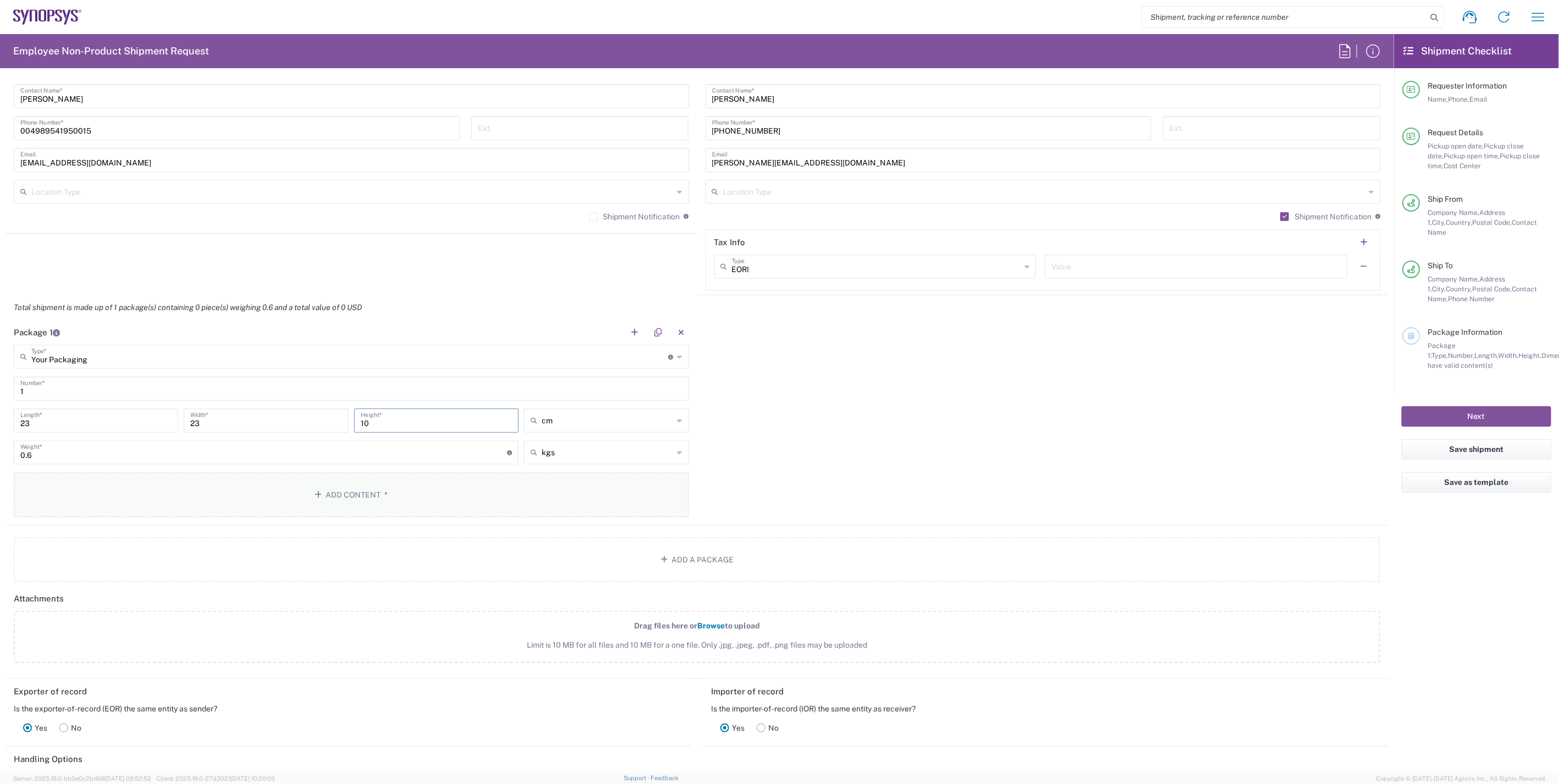
type input "10"
click at [327, 494] on button "Add Content *" at bounding box center [351, 494] width 675 height 45
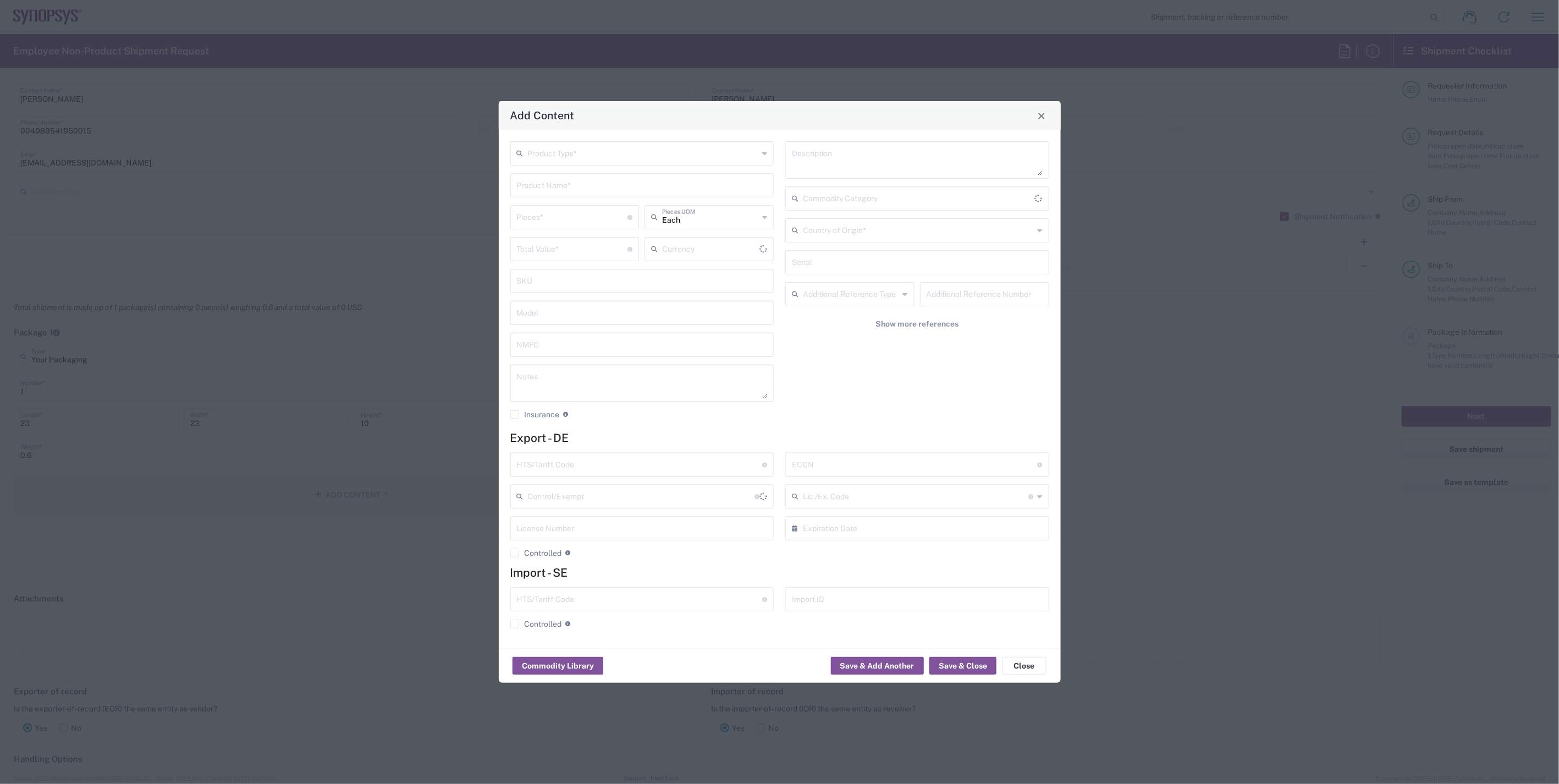
type input "US Dollar"
click at [598, 149] on input "text" at bounding box center [643, 152] width 231 height 19
click at [600, 198] on span "General Commodity" at bounding box center [642, 195] width 261 height 17
type input "General Commodity"
click at [572, 191] on input "text" at bounding box center [642, 185] width 251 height 19
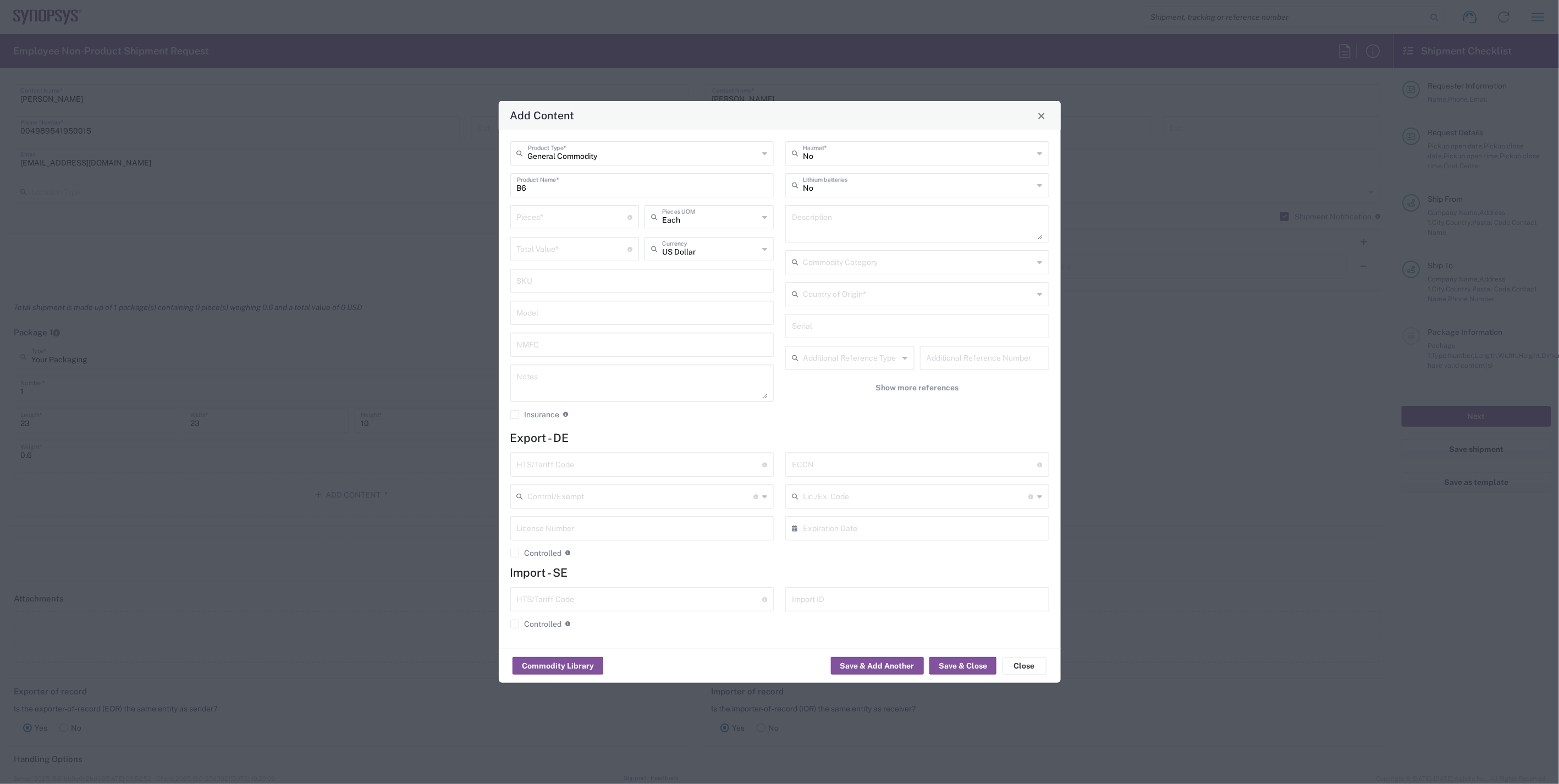
click at [584, 182] on input "B6" at bounding box center [642, 185] width 251 height 19
drag, startPoint x: 571, startPoint y: 183, endPoint x: 496, endPoint y: 184, distance: 75.0
click at [496, 184] on div "Add Content General Commodity Product Type * B6 Product Name * Pieces * Number …" at bounding box center [780, 392] width 1559 height 784
paste input "SH100006803 B6 Back Panel Test Board"
type input "SH100006803 B6 Back Panel Test Board"
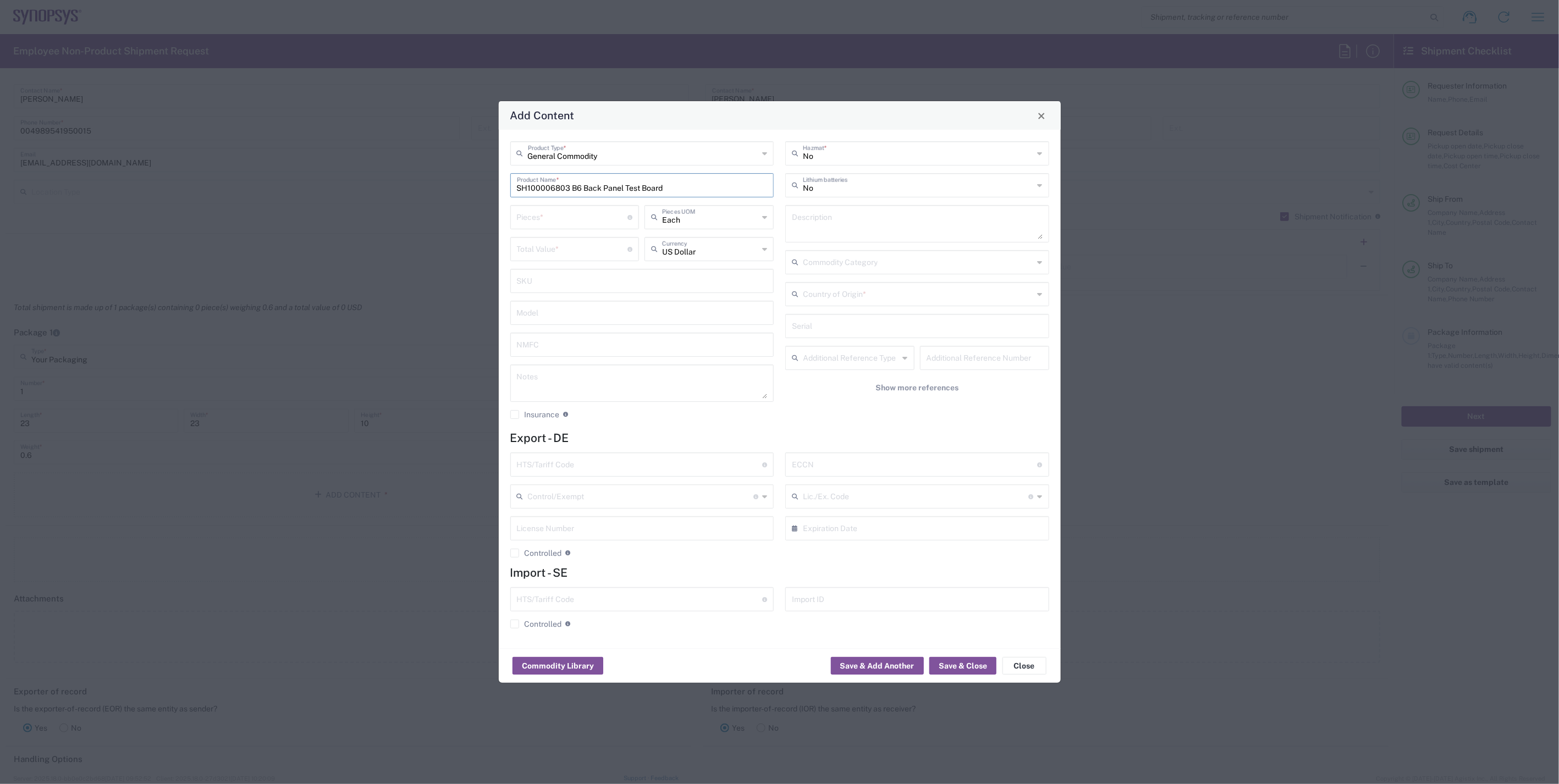
click at [587, 219] on input "number" at bounding box center [572, 216] width 111 height 19
type input "4"
type input "1"
click at [533, 251] on input "number" at bounding box center [572, 248] width 111 height 19
paste input "305.00"
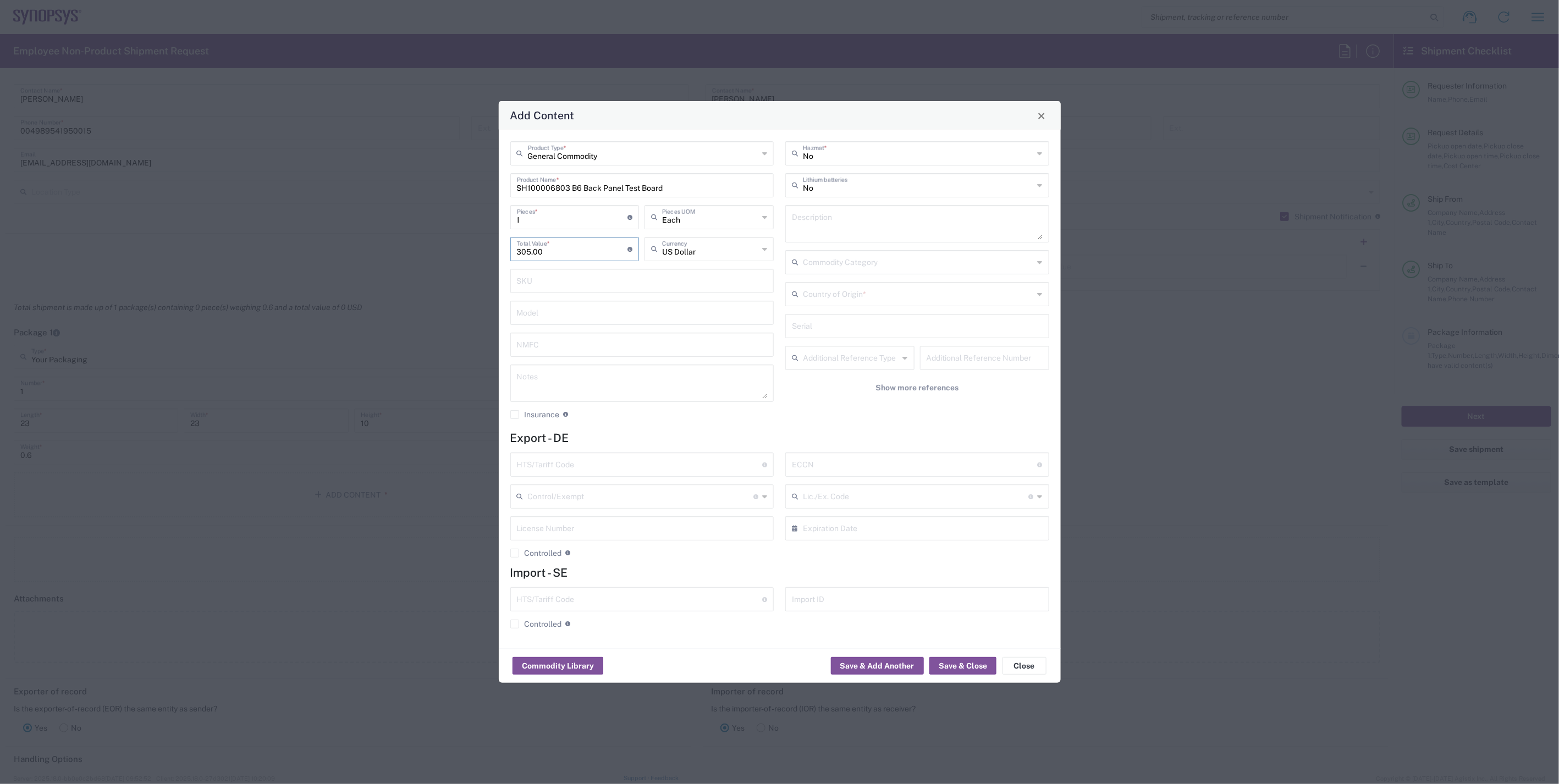
type input "305.00"
click at [729, 255] on input "text" at bounding box center [709, 248] width 96 height 19
click at [729, 268] on span "Euro" at bounding box center [709, 273] width 127 height 17
type input "Euro"
drag, startPoint x: 822, startPoint y: 422, endPoint x: 797, endPoint y: 398, distance: 34.7
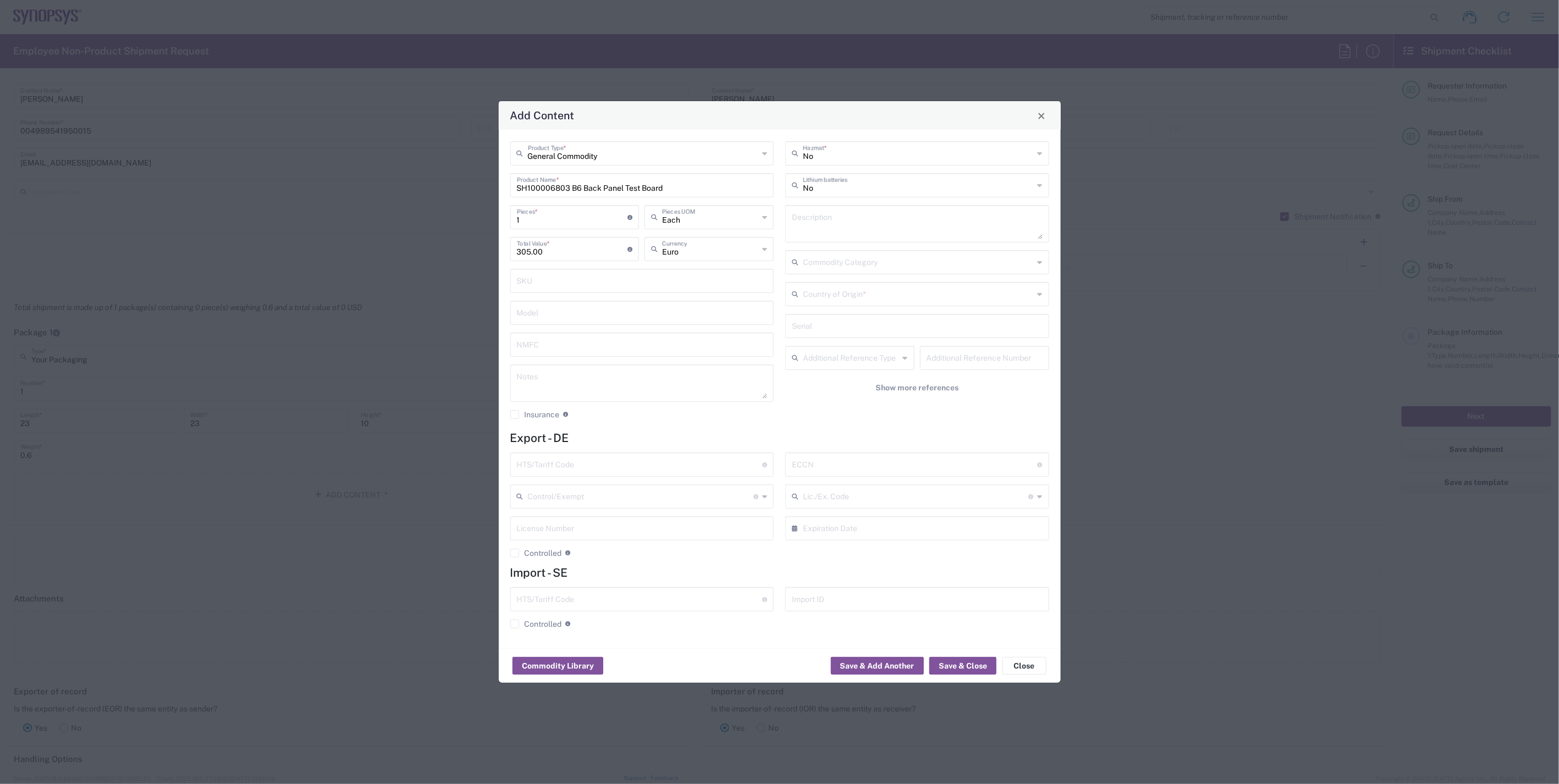
click at [823, 422] on div "No Hazmat * No Lithium batteries Description Commodity Category Country of Orig…" at bounding box center [917, 284] width 275 height 286
drag, startPoint x: 550, startPoint y: 228, endPoint x: 515, endPoint y: 223, distance: 35.4
click at [515, 223] on div "1 Pieces * Number of pieces inside all the packages" at bounding box center [575, 217] width 129 height 24
type input "4"
type input "1220"
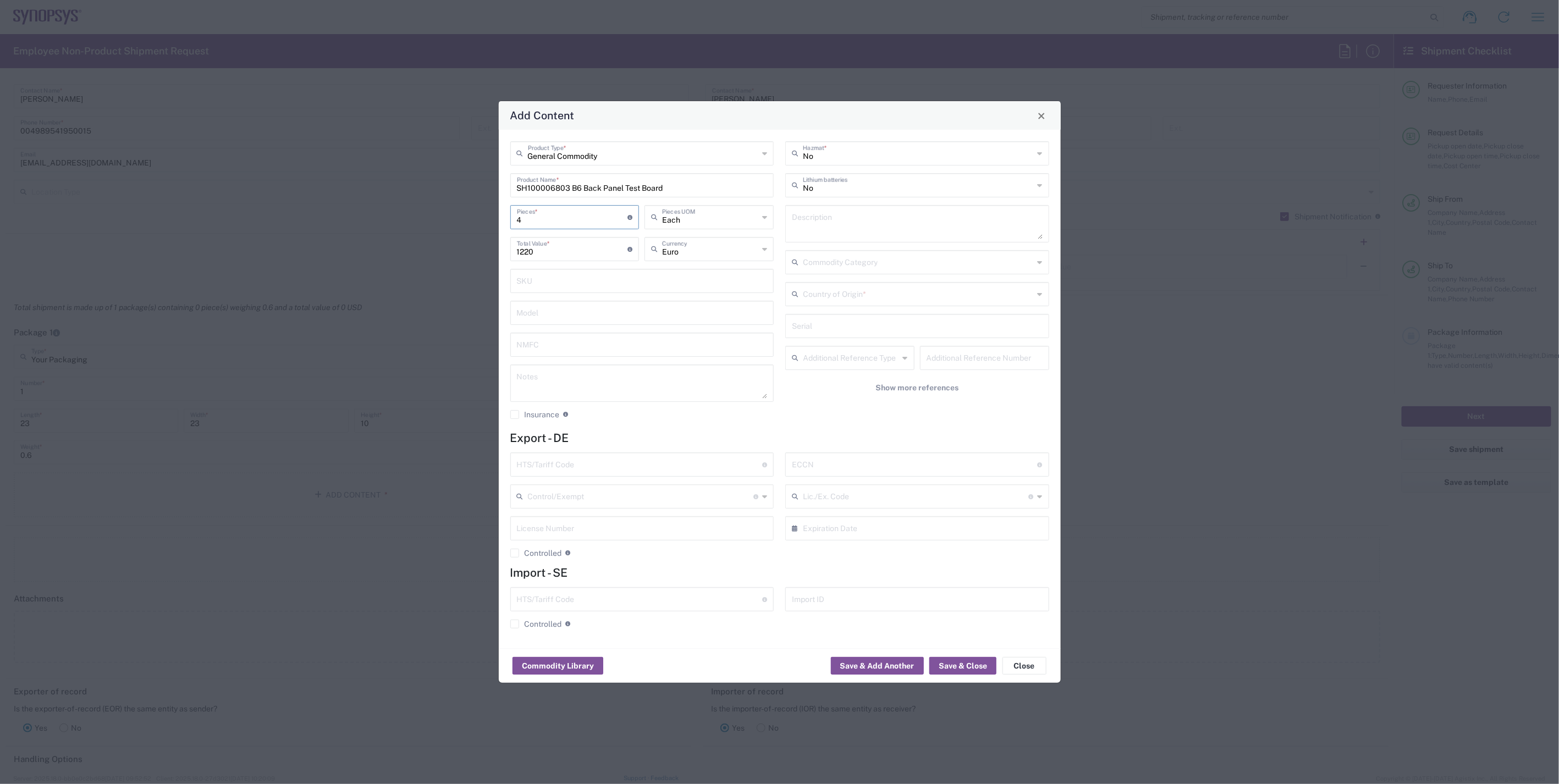
type input "4"
click at [845, 413] on div "No Hazmat * No Lithium batteries Description Commodity Category Country of Orig…" at bounding box center [917, 284] width 275 height 286
click at [867, 299] on input "text" at bounding box center [918, 294] width 231 height 19
click at [839, 338] on span "[GEOGRAPHIC_DATA]" at bounding box center [917, 336] width 261 height 17
type input "[GEOGRAPHIC_DATA]"
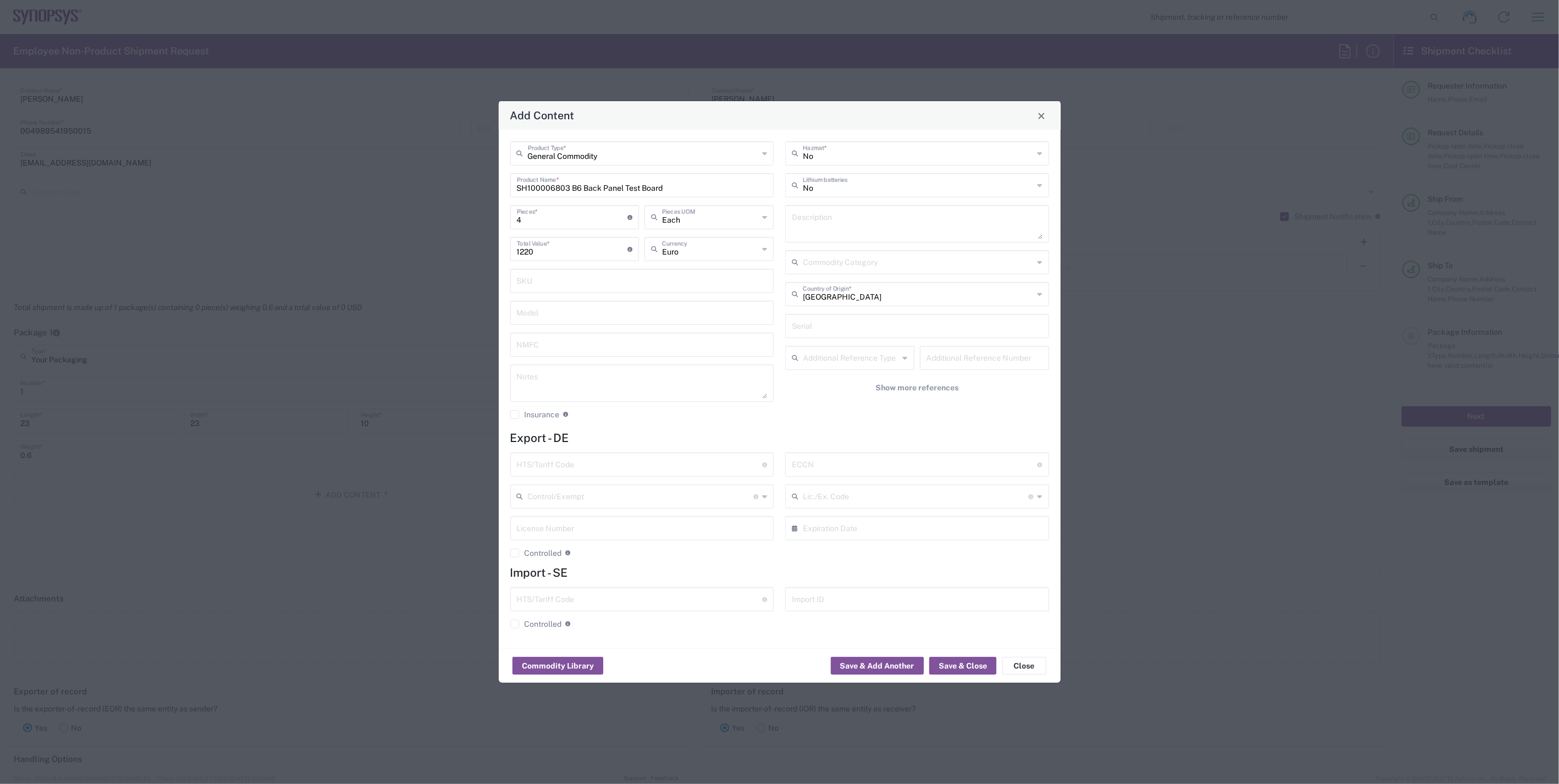
click at [827, 469] on input "text" at bounding box center [914, 464] width 246 height 19
type input "EAR99"
click at [677, 464] on input "text" at bounding box center [639, 464] width 246 height 19
click at [680, 470] on input "text" at bounding box center [639, 464] width 246 height 19
paste input "8473302000,"
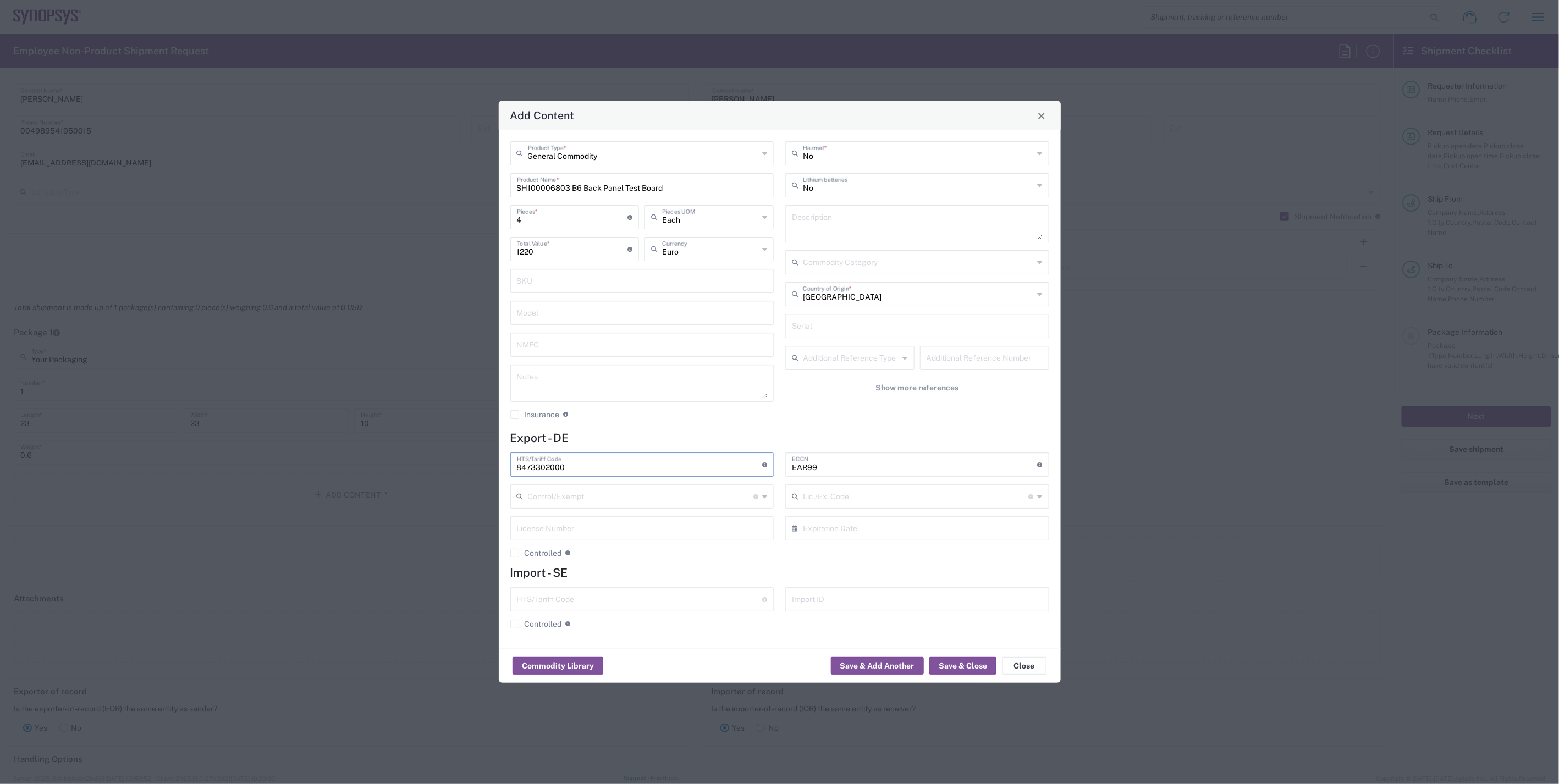
type input "8473302000"
click at [840, 425] on div "No Hazmat * No Lithium batteries Description Commodity Category Germany Country…" at bounding box center [917, 284] width 275 height 286
click at [965, 667] on button "Save & Close" at bounding box center [962, 665] width 67 height 18
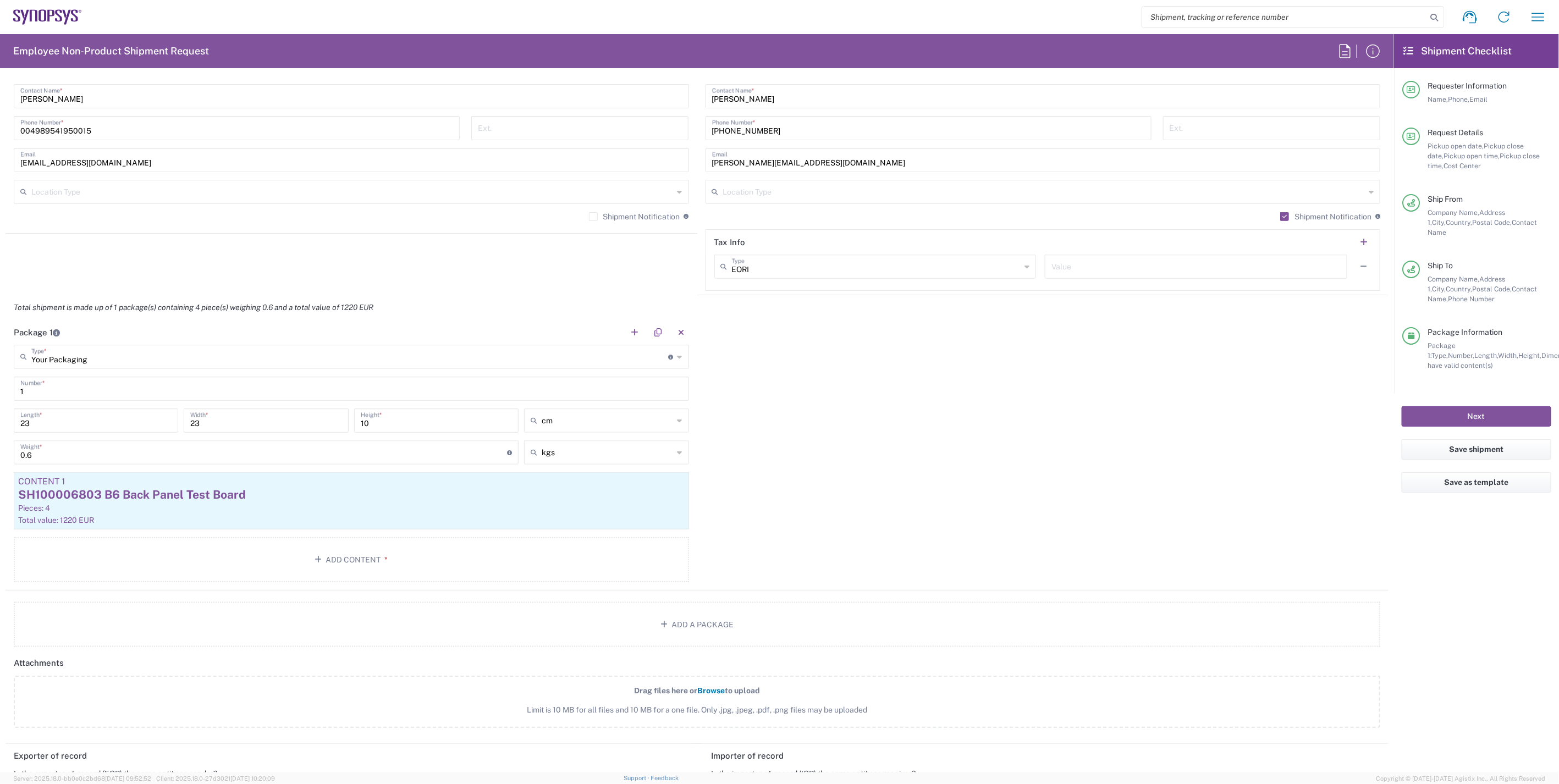
click at [845, 536] on div "Package 1 Your Packaging Type * Material used to package goods Bale(s) Basket(s…" at bounding box center [697, 455] width 1383 height 270
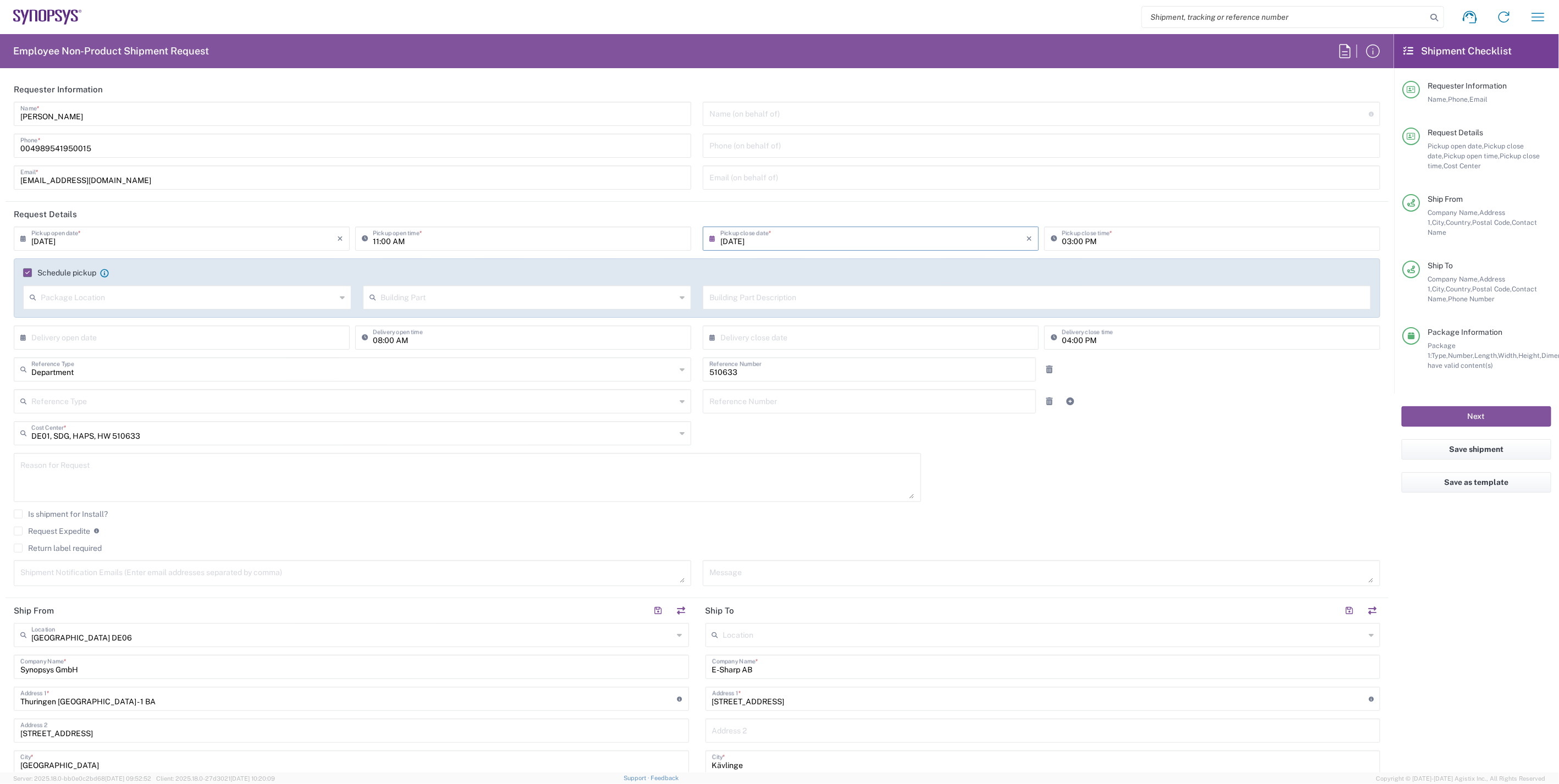
scroll to position [0, 0]
click at [1009, 491] on div "09/10/2025 × Pickup open date * Cancel Apply 11:00 AM Pickup open time * 09/10/…" at bounding box center [696, 410] width 1377 height 367
click at [986, 486] on div "09/10/2025 × Pickup open date * Cancel Apply 11:00 AM Pickup open time * 09/10/…" at bounding box center [696, 410] width 1377 height 367
click at [984, 499] on div "09/10/2025 × Pickup open date * Cancel Apply 11:00 AM Pickup open time * 09/10/…" at bounding box center [696, 410] width 1377 height 367
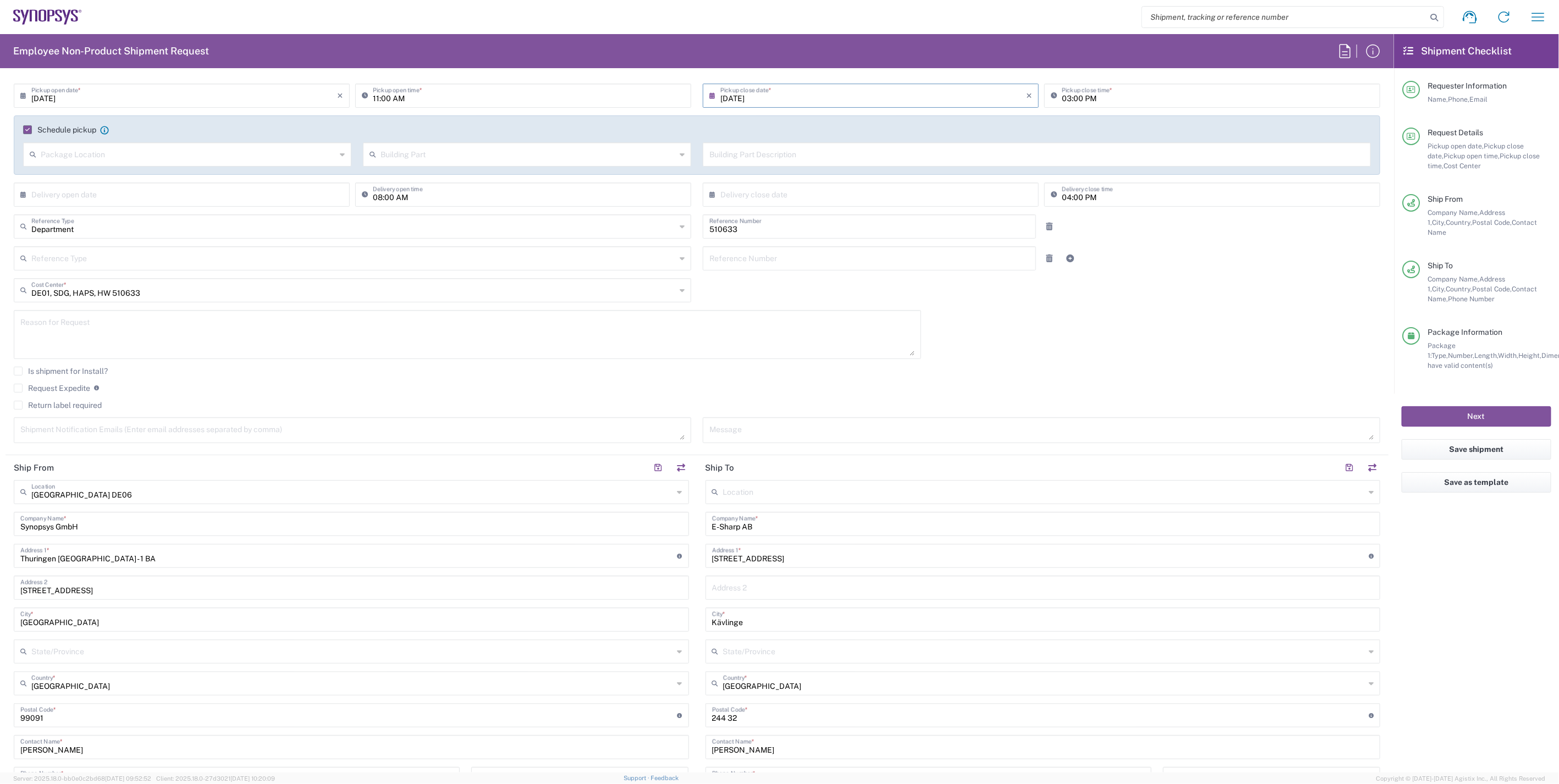
scroll to position [427, 0]
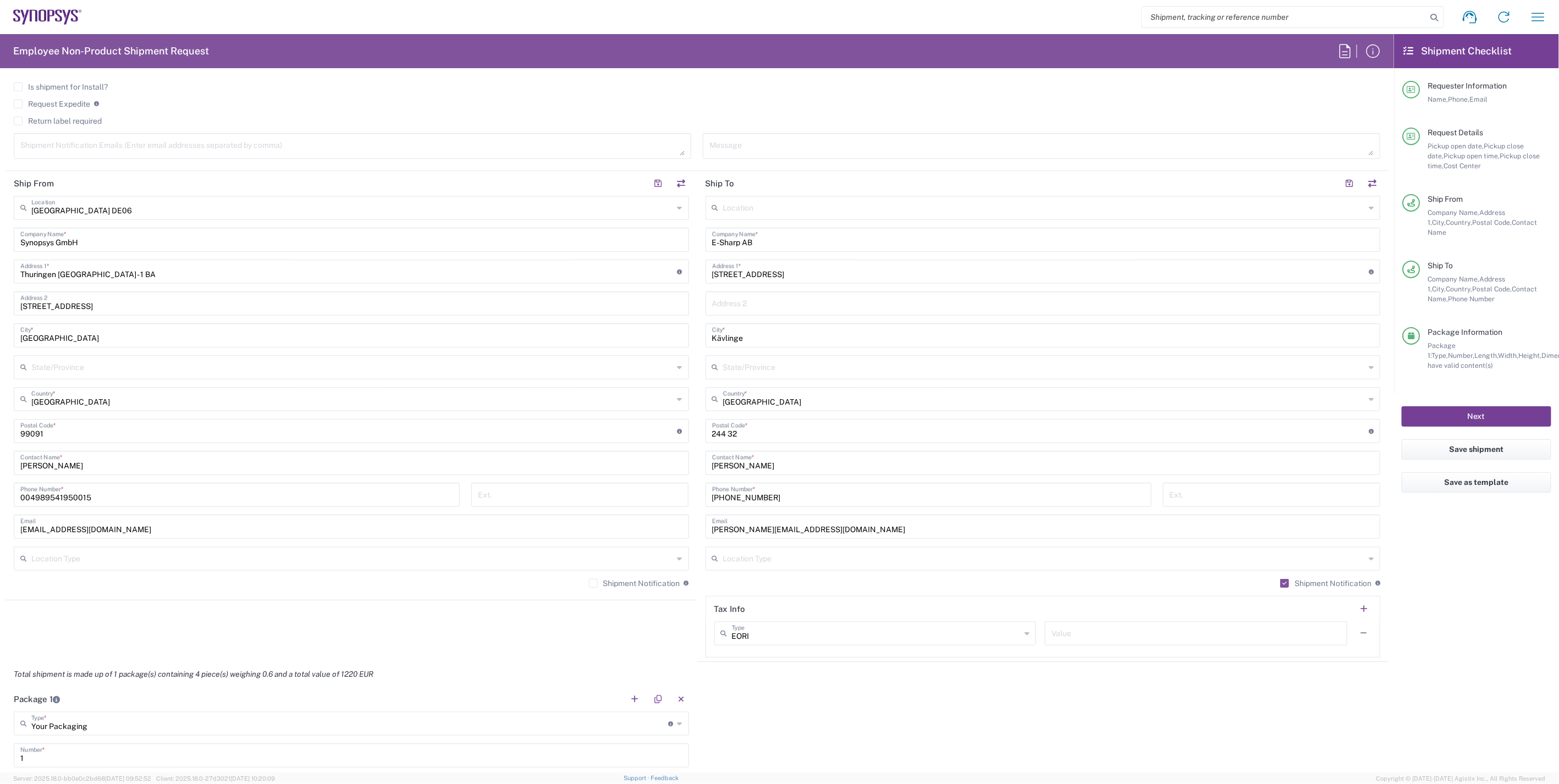
click at [1450, 411] on button "Next" at bounding box center [1476, 416] width 149 height 20
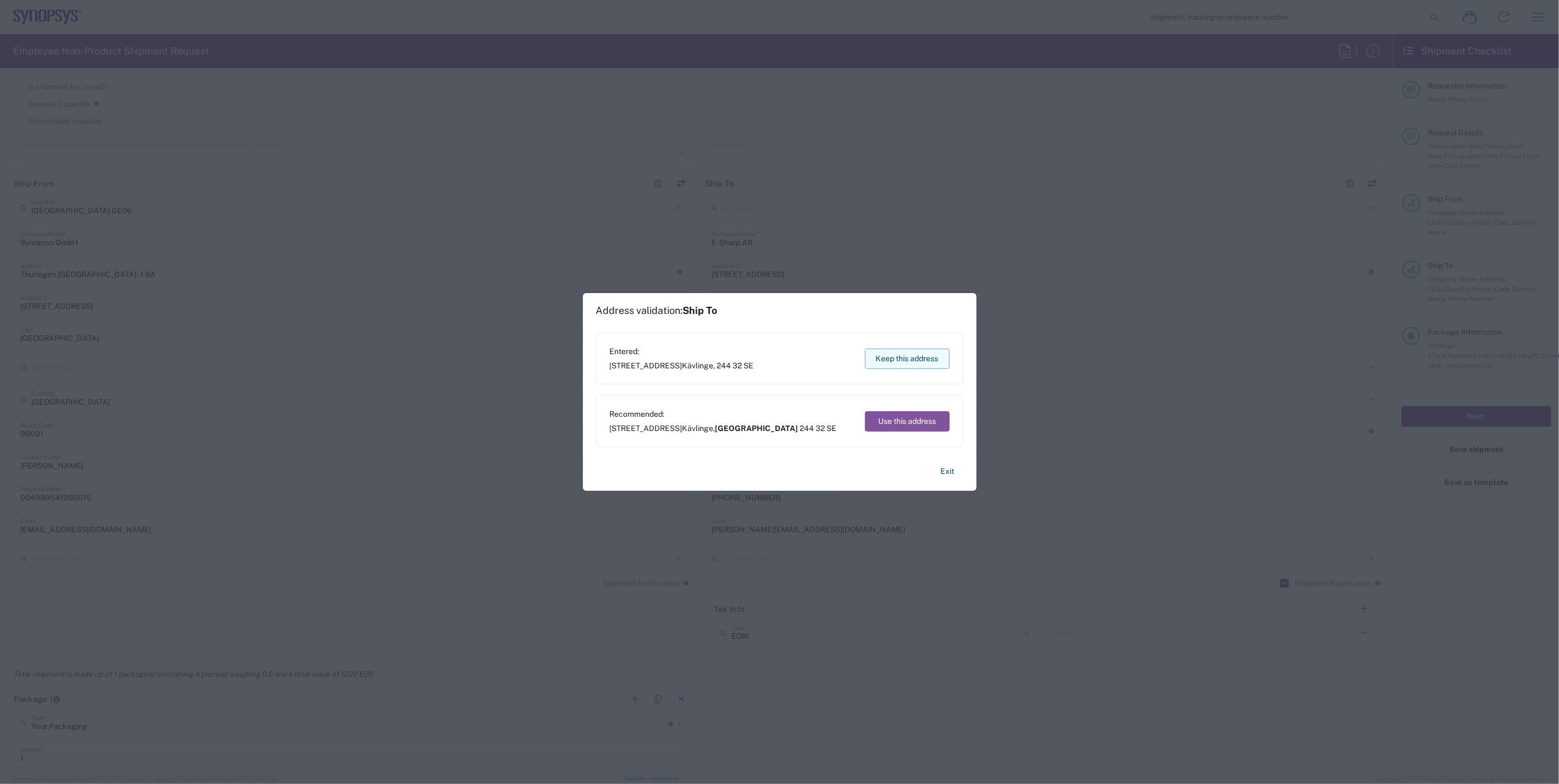
click at [922, 366] on button "Keep this address" at bounding box center [907, 358] width 85 height 20
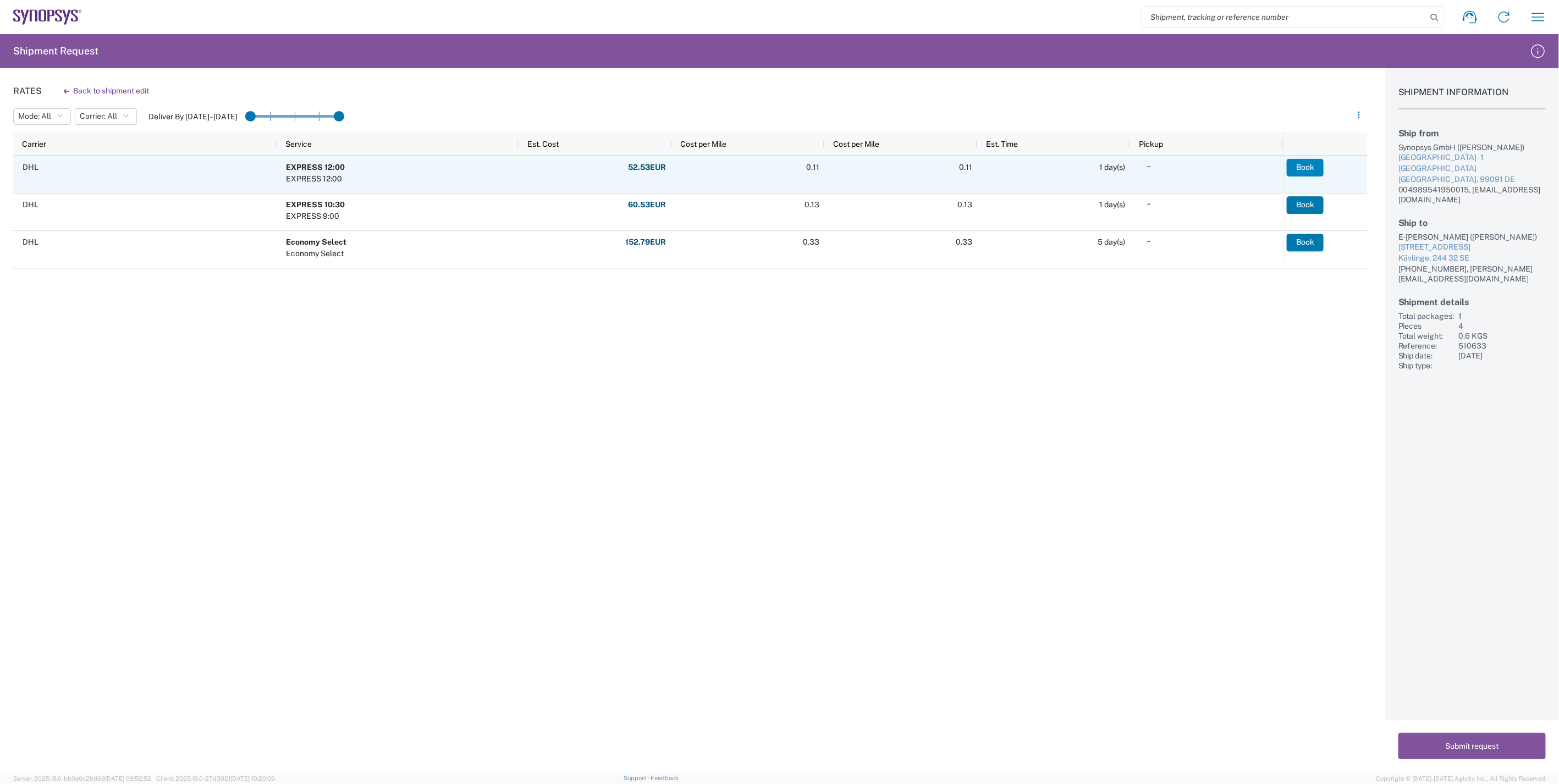
click at [1307, 172] on button "Book" at bounding box center [1305, 168] width 37 height 18
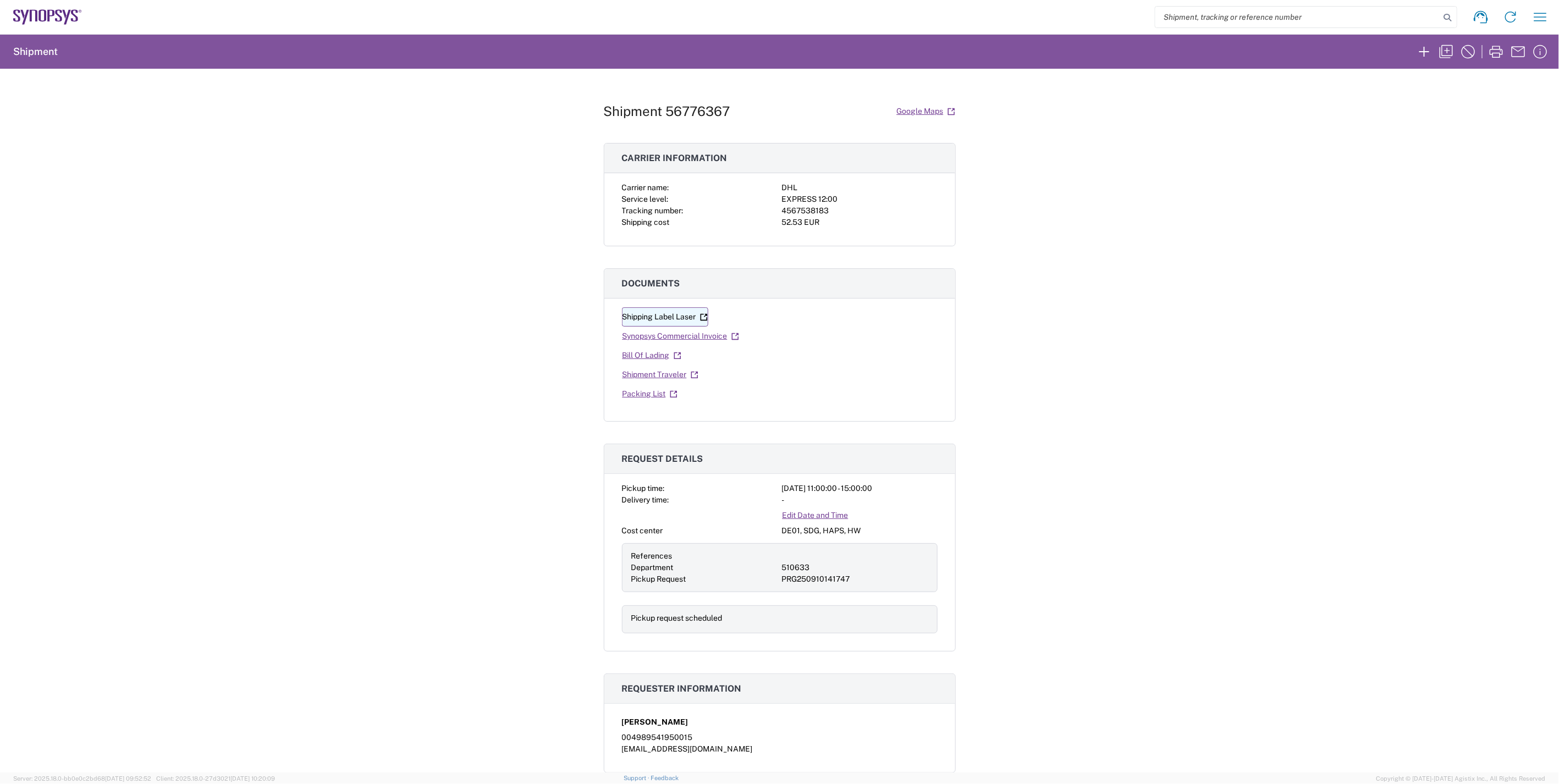
click at [651, 318] on link "Shipping Label Laser" at bounding box center [665, 317] width 86 height 19
click at [670, 340] on link "Synopsys Commercial Invoice" at bounding box center [681, 336] width 118 height 19
click at [645, 352] on link "Bill Of Lading" at bounding box center [652, 356] width 60 height 19
click at [637, 398] on link "Packing List" at bounding box center [650, 394] width 56 height 19
click at [1039, 215] on div "Shipment 56776367 Google Maps Carrier information Carrier name: DHL Service lev…" at bounding box center [780, 420] width 1559 height 703
